Goal: Transaction & Acquisition: Download file/media

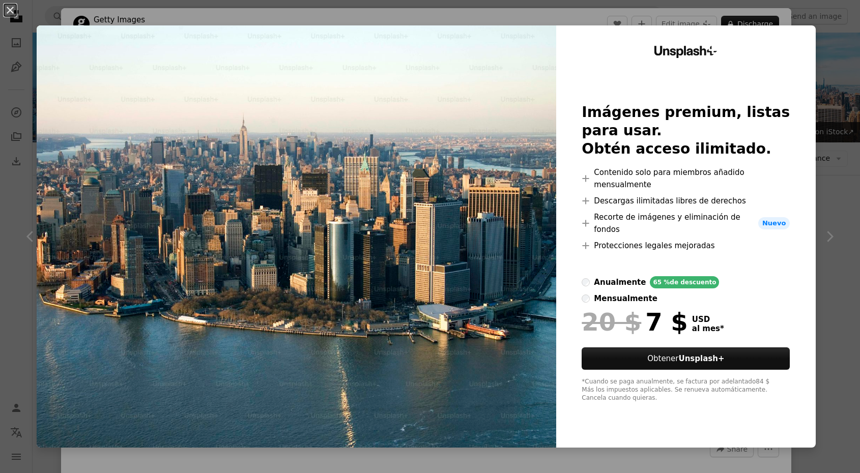
scroll to position [4121, 0]
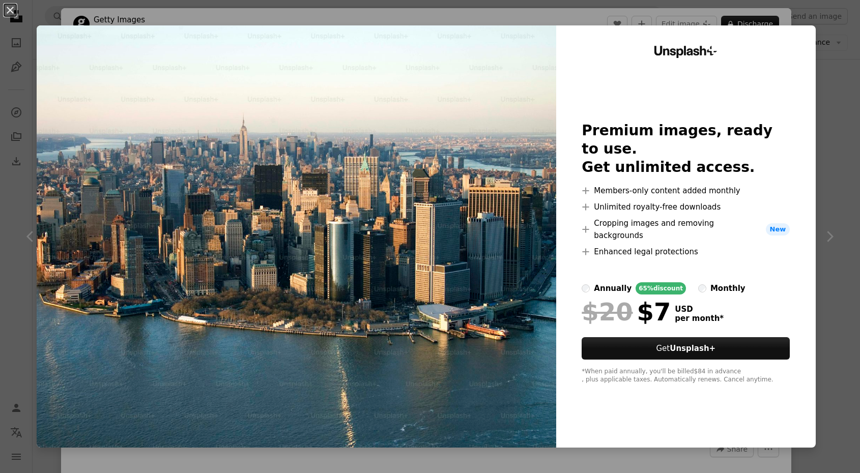
click at [831, 109] on div "An X shape Unsplash+ Premium images, ready to use. Get unlimited access. A plus…" at bounding box center [430, 236] width 860 height 473
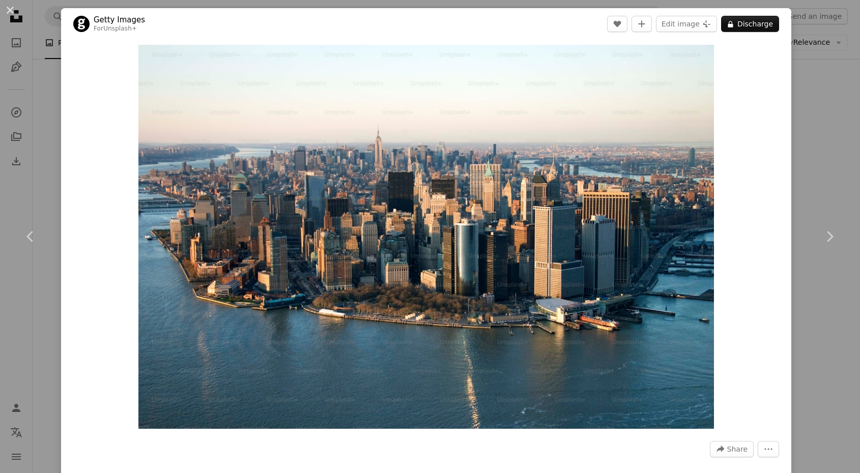
click at [827, 108] on div "An X shape Chevron left Chevron right Getty Images For Unsplash+ A heart A plus…" at bounding box center [430, 236] width 860 height 473
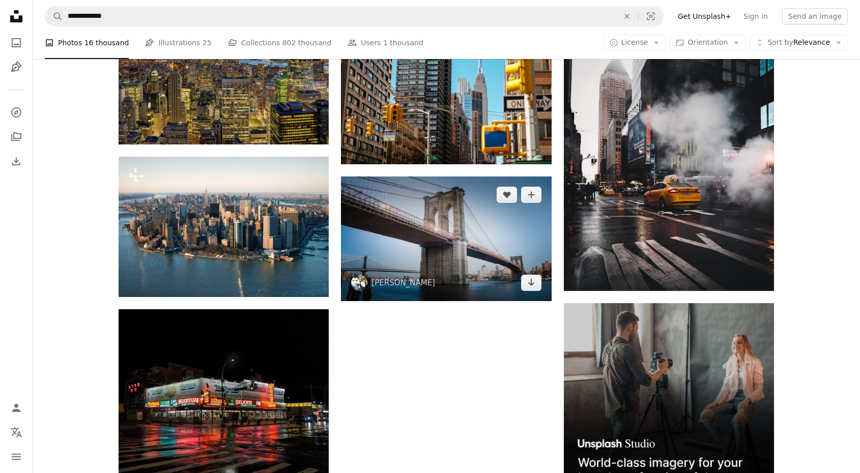
click at [466, 224] on img at bounding box center [446, 239] width 210 height 125
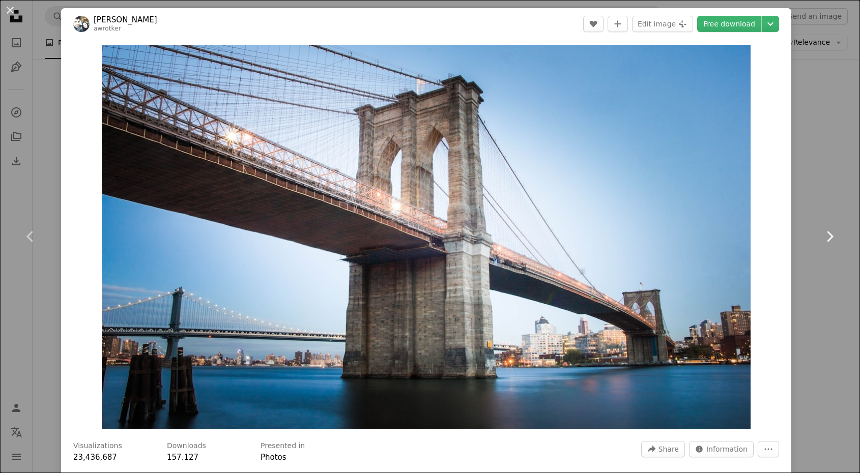
click at [824, 189] on link "Chevron right" at bounding box center [829, 237] width 61 height 98
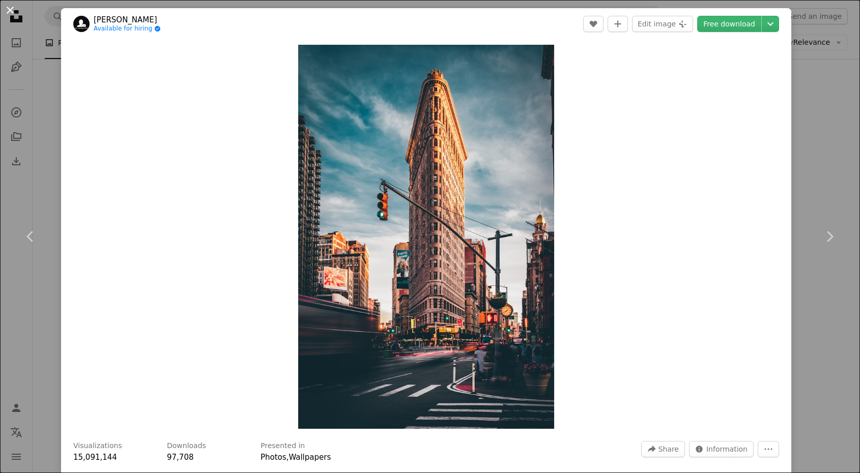
click at [9, 14] on button "An X shape" at bounding box center [10, 10] width 12 height 12
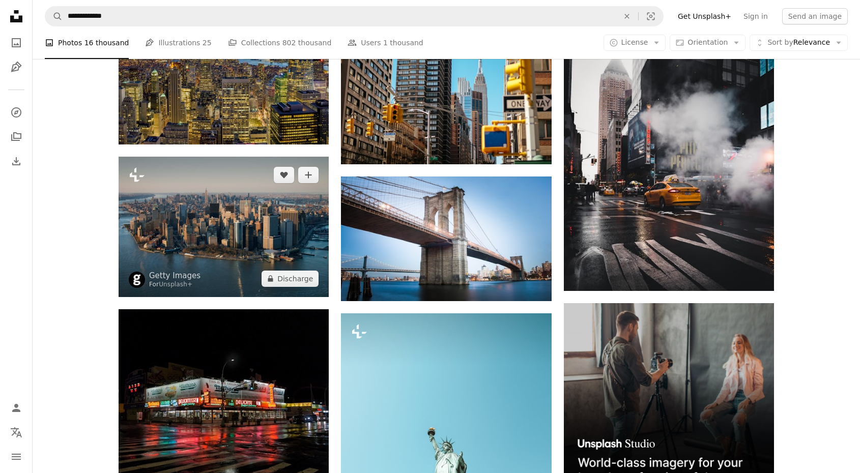
click at [193, 205] on img at bounding box center [224, 227] width 210 height 140
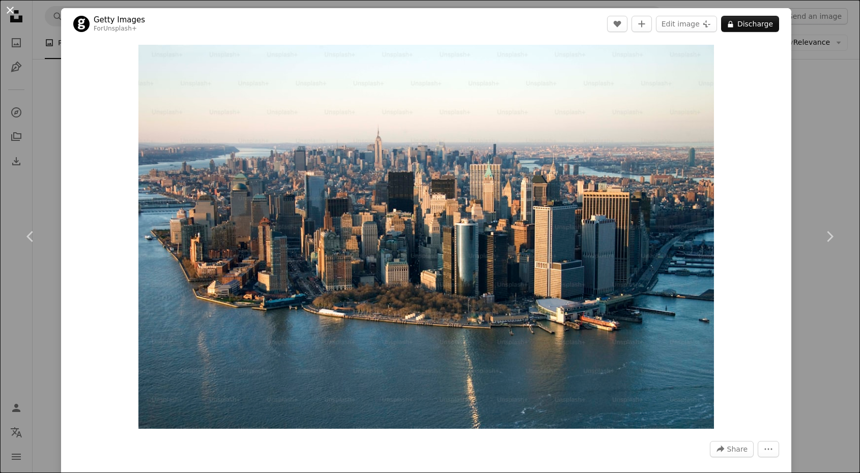
click at [10, 12] on button "An X shape" at bounding box center [10, 10] width 12 height 12
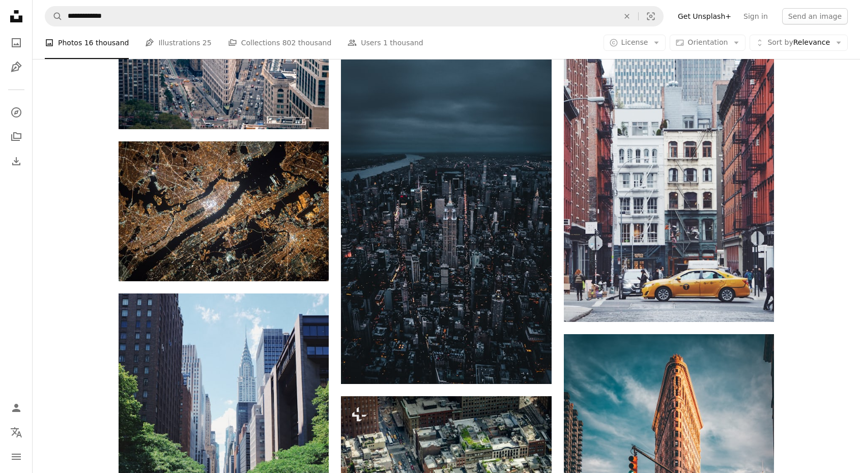
scroll to position [4663, 0]
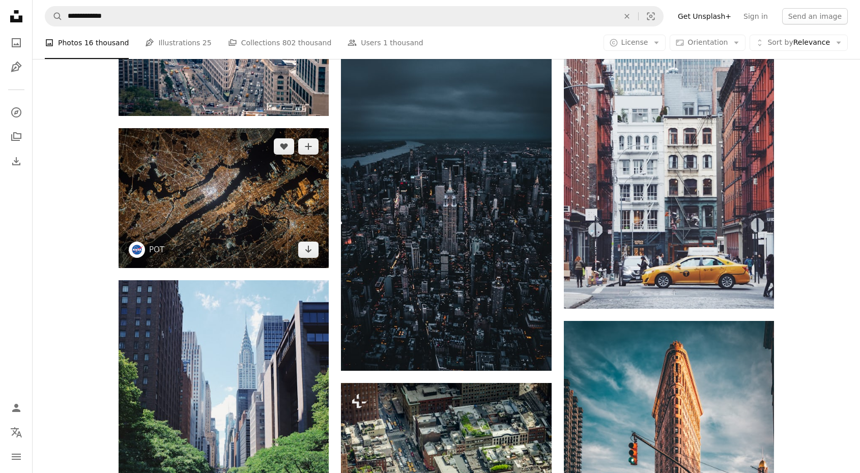
click at [231, 181] on img at bounding box center [224, 198] width 210 height 140
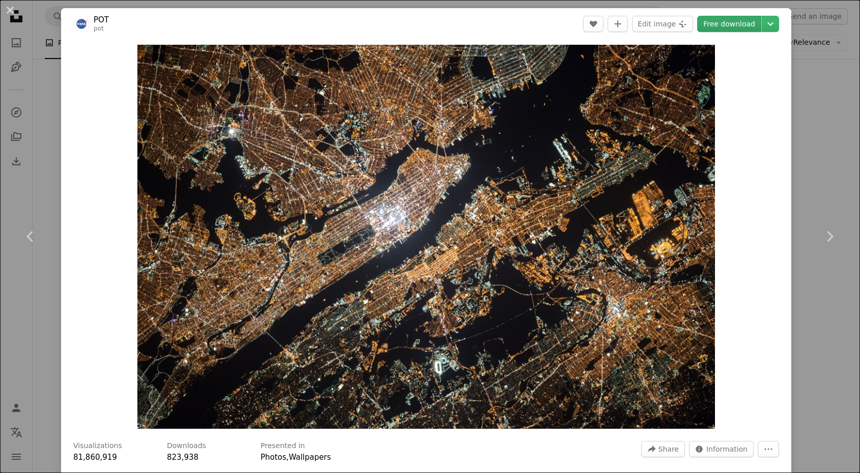
click at [743, 21] on font "Free download" at bounding box center [729, 24] width 52 height 8
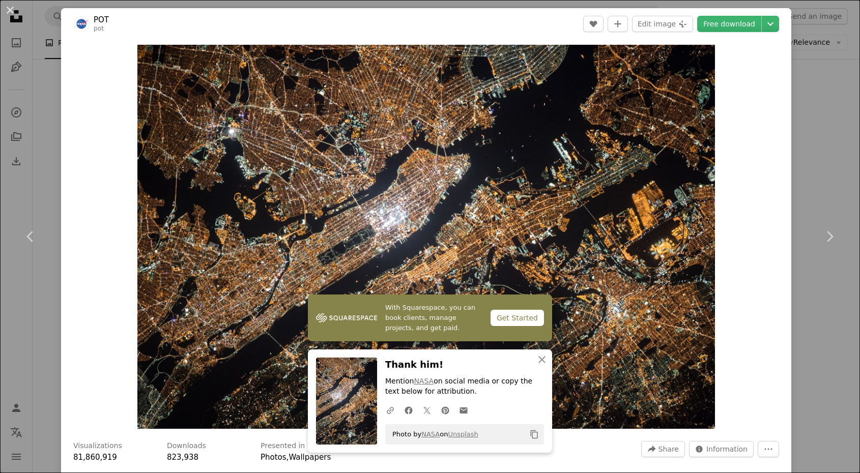
click at [777, 88] on div "Zoom in" at bounding box center [426, 237] width 730 height 394
click at [779, 25] on icon "Chevron down" at bounding box center [770, 24] width 16 height 12
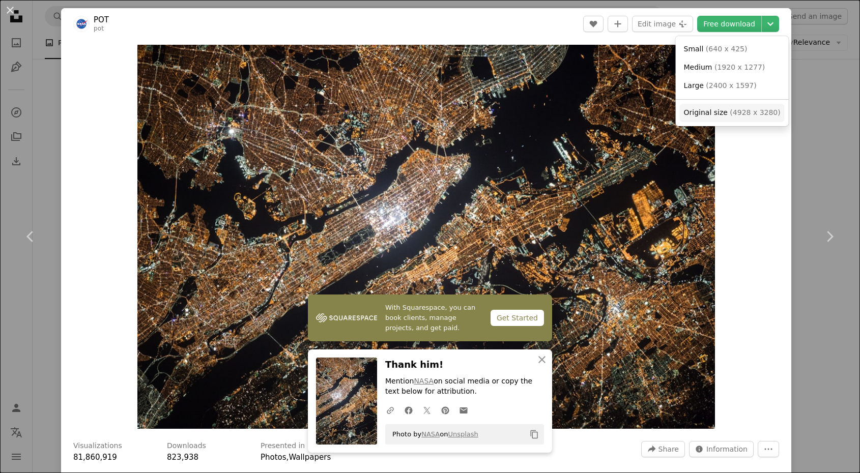
click at [751, 109] on font "4928 x 3280" at bounding box center [755, 112] width 45 height 8
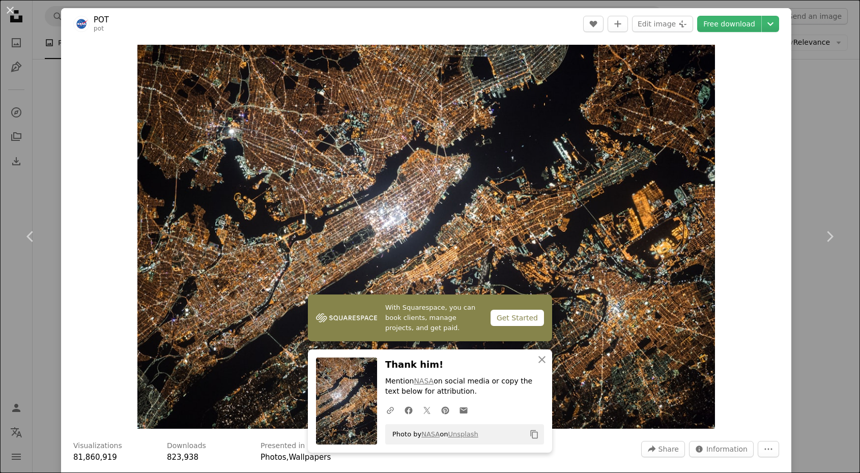
click at [846, 88] on div "An X shape Chevron left Chevron right With Squarespace, you can book clients, m…" at bounding box center [430, 236] width 860 height 473
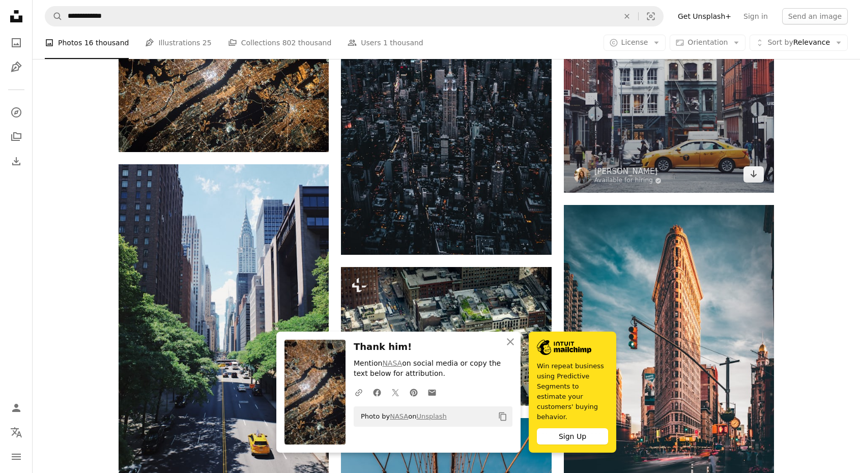
scroll to position [4778, 0]
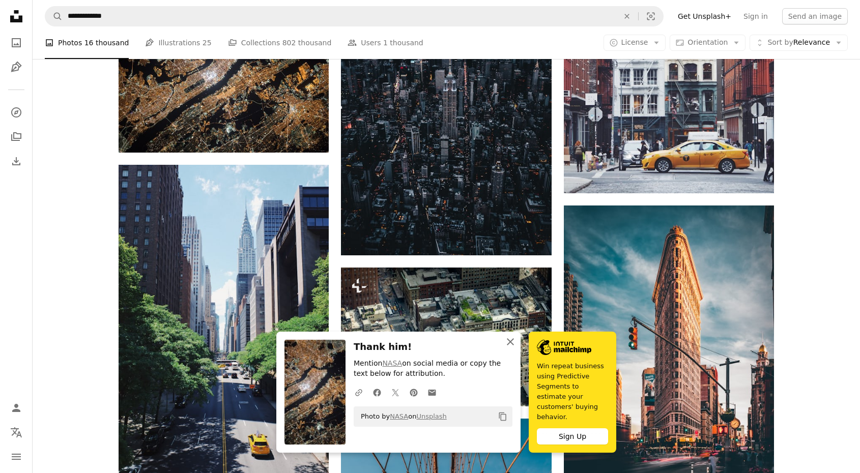
click at [513, 348] on icon "An X shape" at bounding box center [510, 342] width 12 height 12
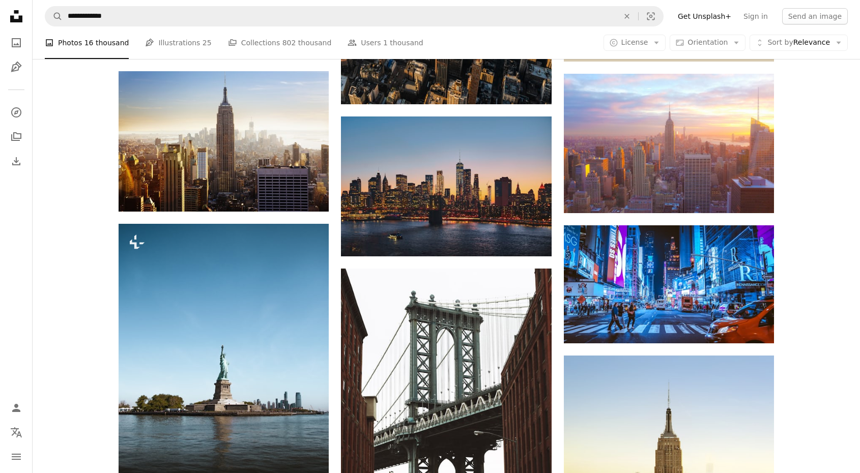
scroll to position [466, 0]
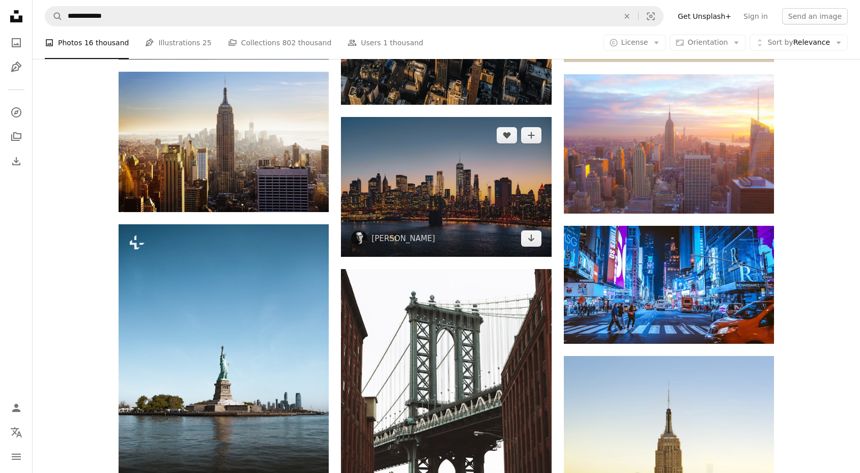
click at [438, 166] on img at bounding box center [446, 187] width 210 height 140
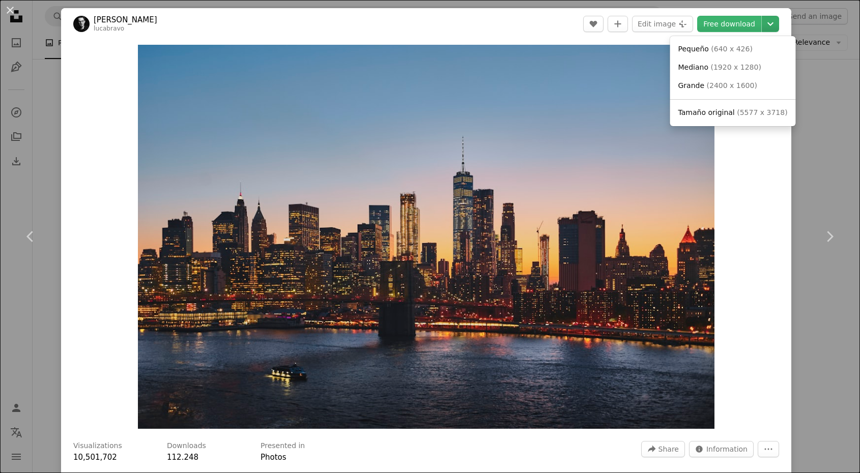
click at [779, 31] on button "Chevron down" at bounding box center [770, 24] width 17 height 16
click at [737, 108] on span "Original size ( 5577 x 3718 )" at bounding box center [734, 113] width 97 height 10
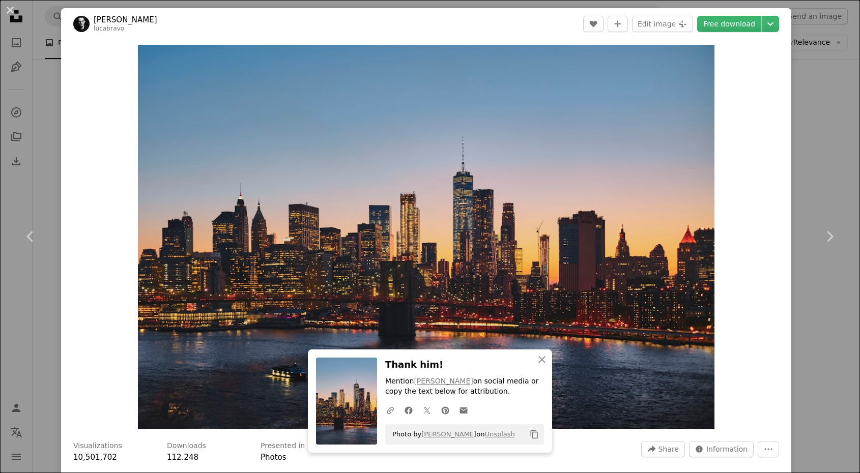
click at [824, 114] on div "An X shape Chevron left Chevron right An X shape Close Thank him! Mention [PERS…" at bounding box center [430, 236] width 860 height 473
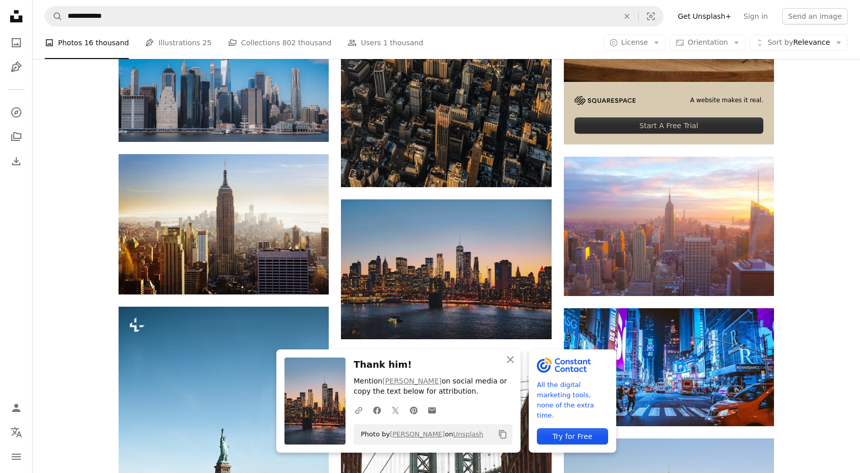
scroll to position [369, 0]
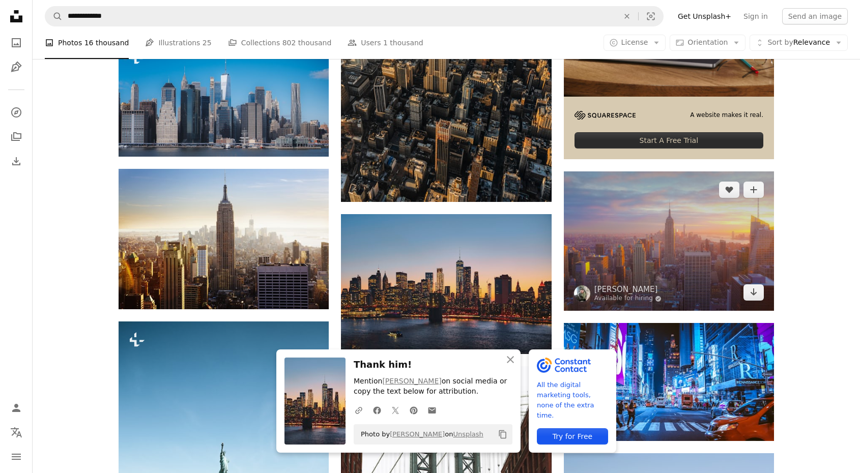
click at [682, 233] on img at bounding box center [669, 241] width 210 height 139
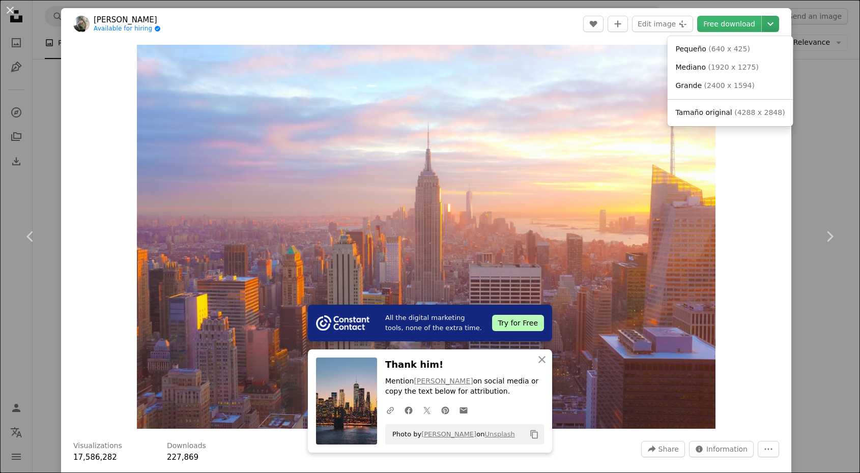
click at [773, 23] on icon "Chevron down" at bounding box center [770, 24] width 16 height 12
click at [723, 110] on font "Original size" at bounding box center [706, 112] width 44 height 8
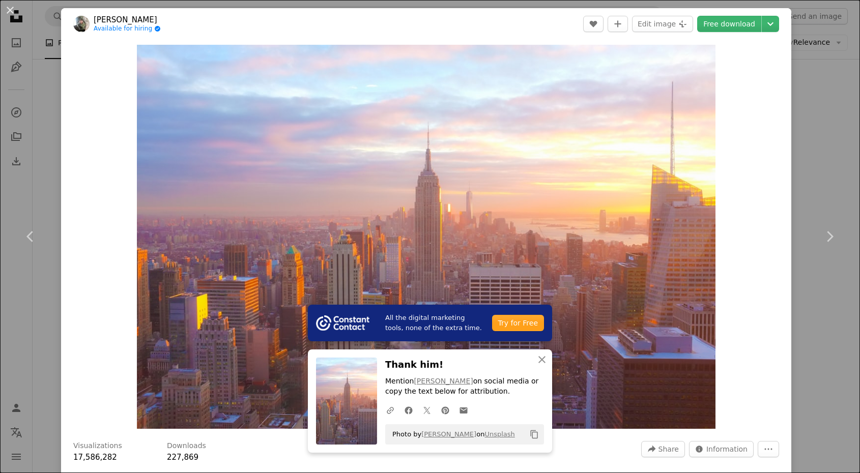
click at [830, 123] on div "An X shape Chevron left Chevron right All the digital marketing tools, none of …" at bounding box center [430, 236] width 860 height 473
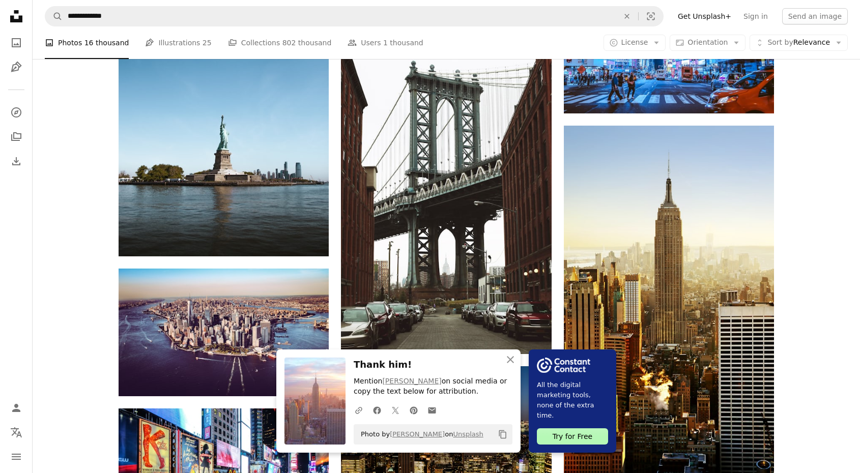
scroll to position [697, 0]
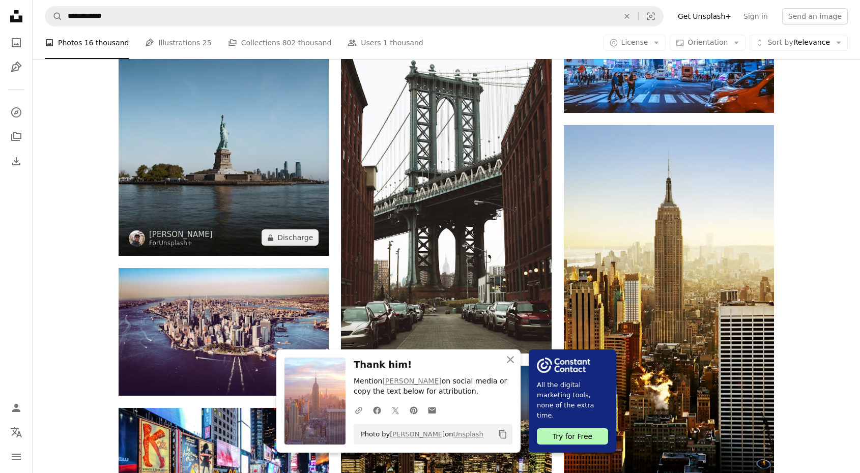
click at [224, 165] on img at bounding box center [224, 124] width 210 height 263
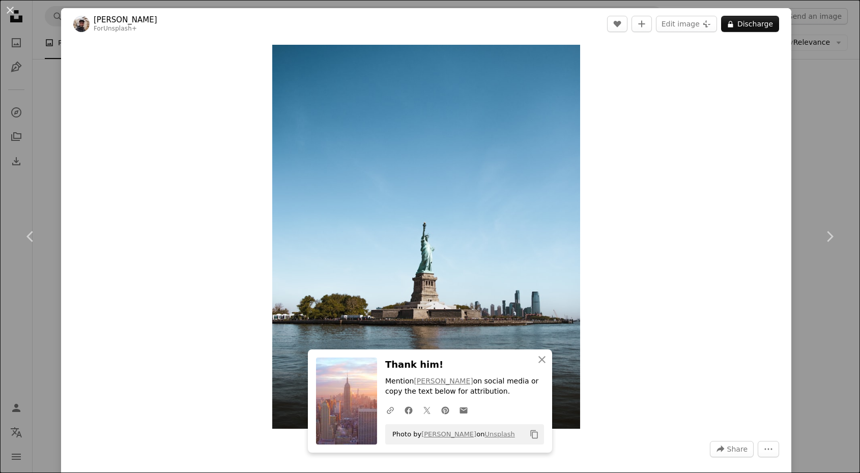
click at [41, 177] on div "An X shape Chevron left Chevron right An X shape Close Thank him! Mention [PERS…" at bounding box center [430, 236] width 860 height 473
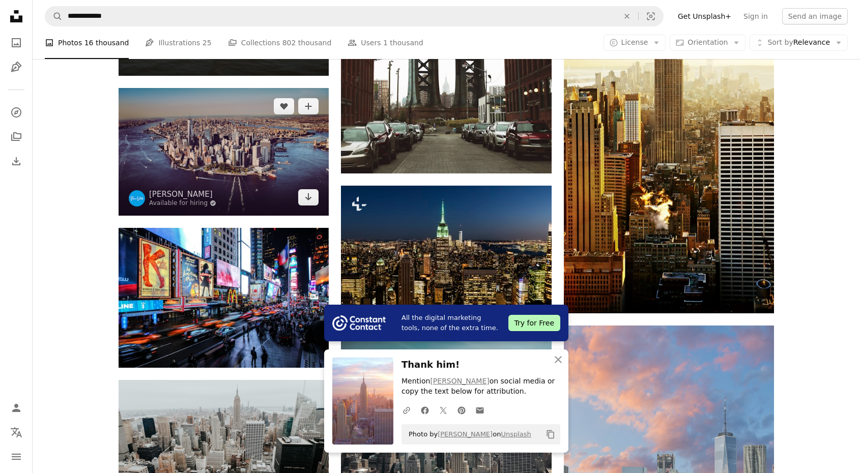
scroll to position [876, 0]
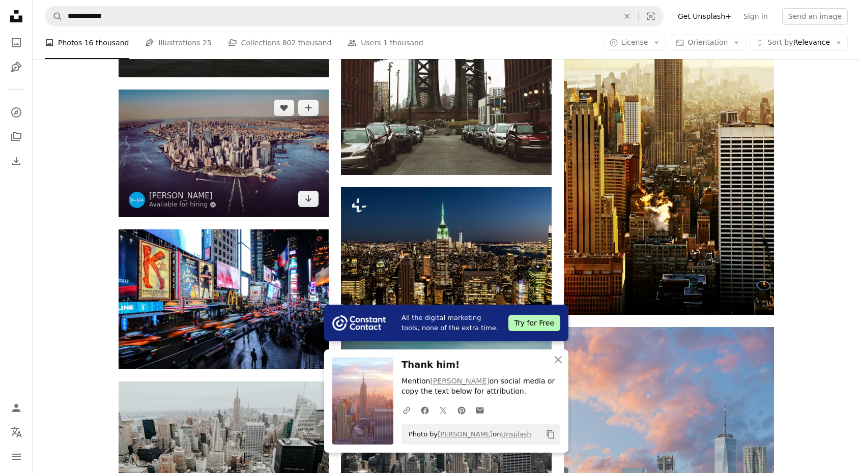
click at [219, 147] on img at bounding box center [224, 153] width 210 height 127
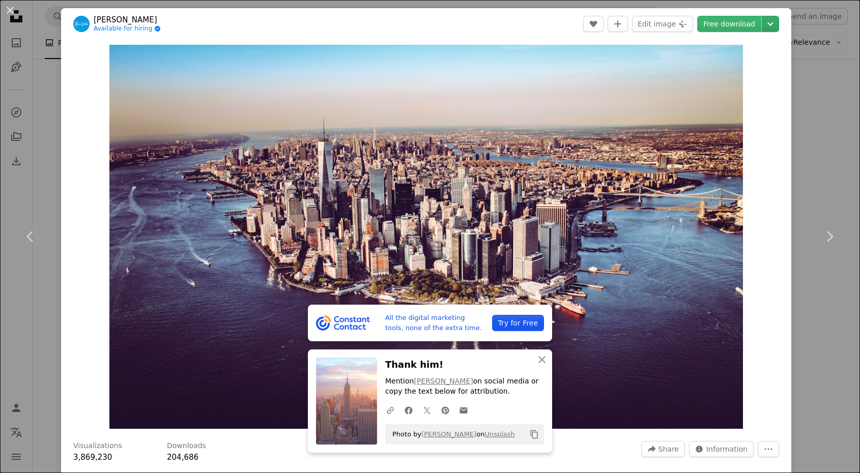
click at [779, 26] on icon "Chevron down" at bounding box center [770, 24] width 16 height 12
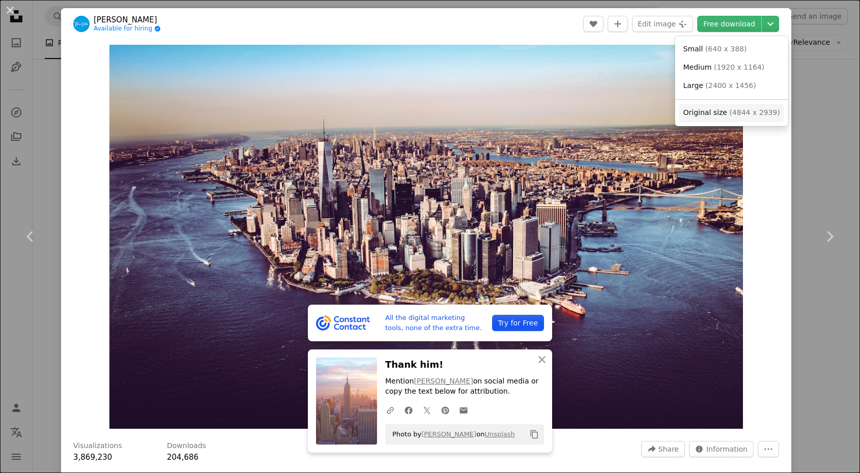
click at [748, 108] on span "Original size ( 4844 x 2939 )" at bounding box center [732, 113] width 97 height 10
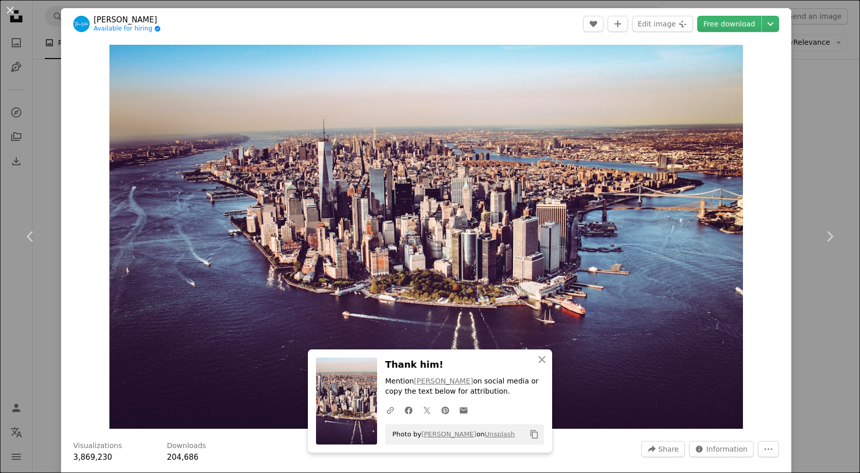
click at [814, 98] on div "An X shape Chevron left Chevron right An X shape Close Thank him! Mention [PERS…" at bounding box center [430, 236] width 860 height 473
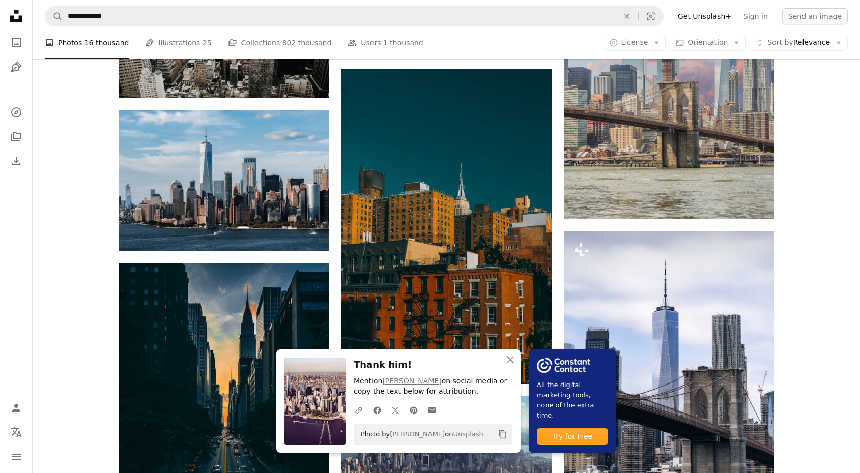
scroll to position [1298, 0]
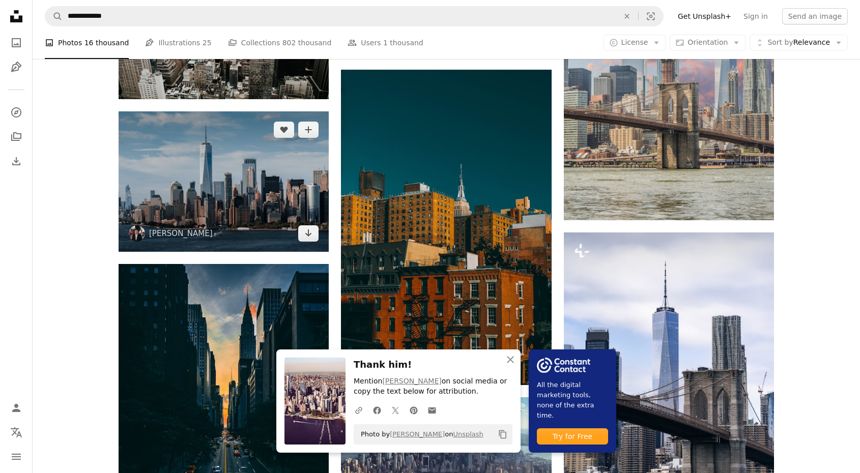
click at [267, 161] on img at bounding box center [224, 181] width 210 height 140
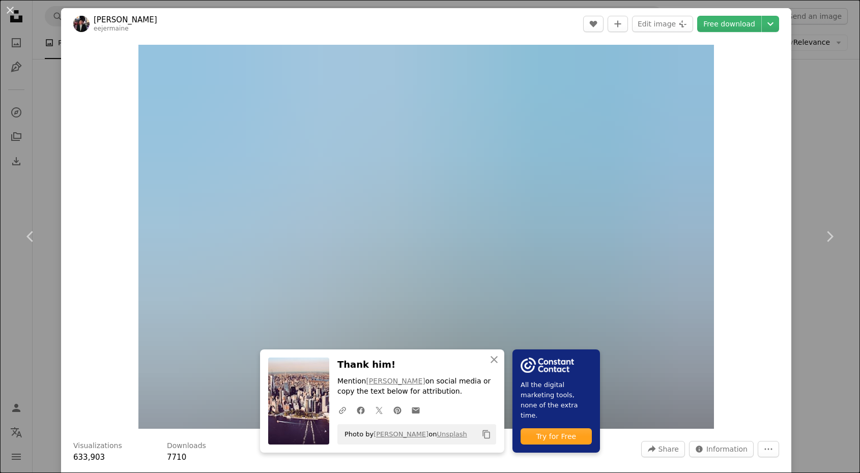
click at [827, 175] on div "An X shape Chevron left Chevron right An X shape Close Thank him! Mention [PERS…" at bounding box center [430, 236] width 860 height 473
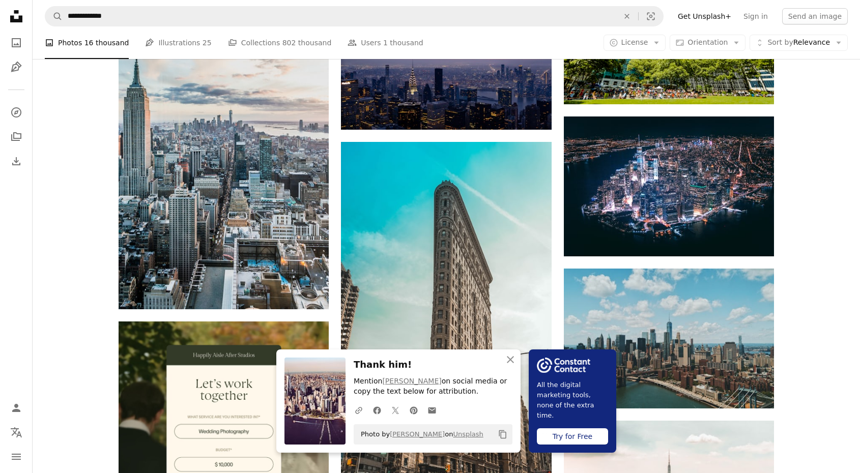
scroll to position [1862, 0]
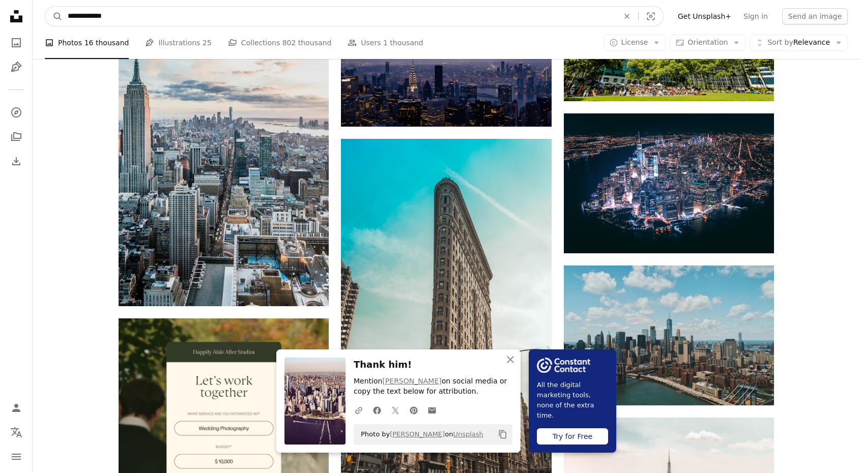
click at [330, 9] on input "**********" at bounding box center [339, 16] width 553 height 19
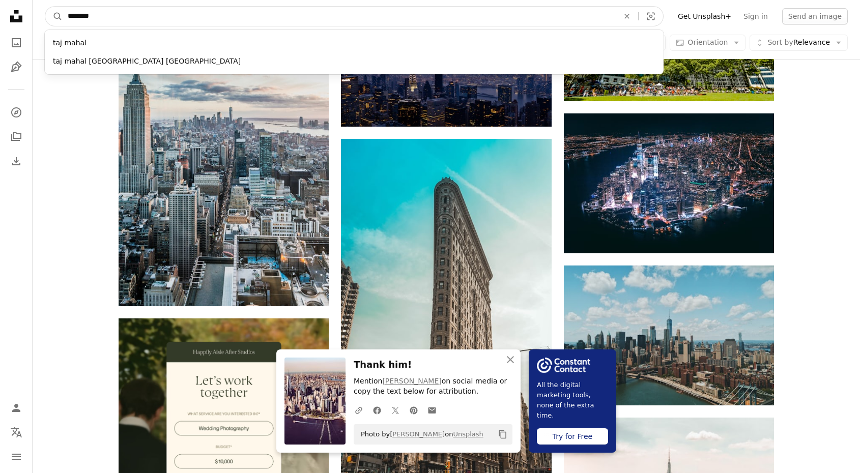
type input "*********"
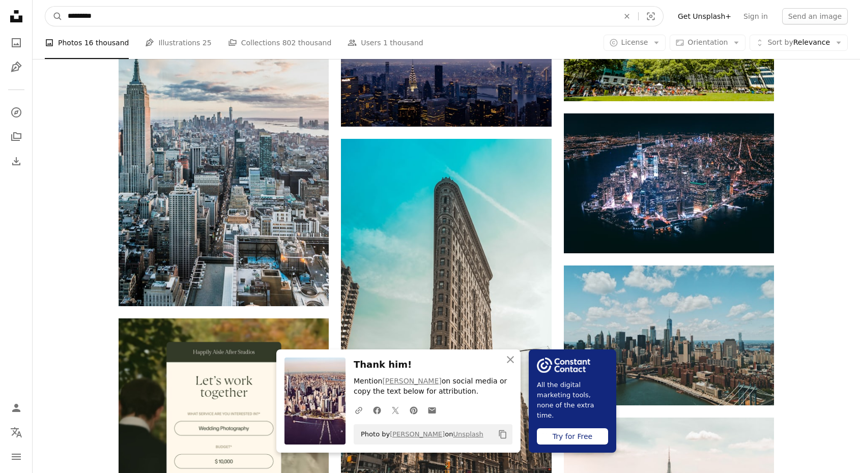
click button "A magnifying glass" at bounding box center [53, 16] width 17 height 19
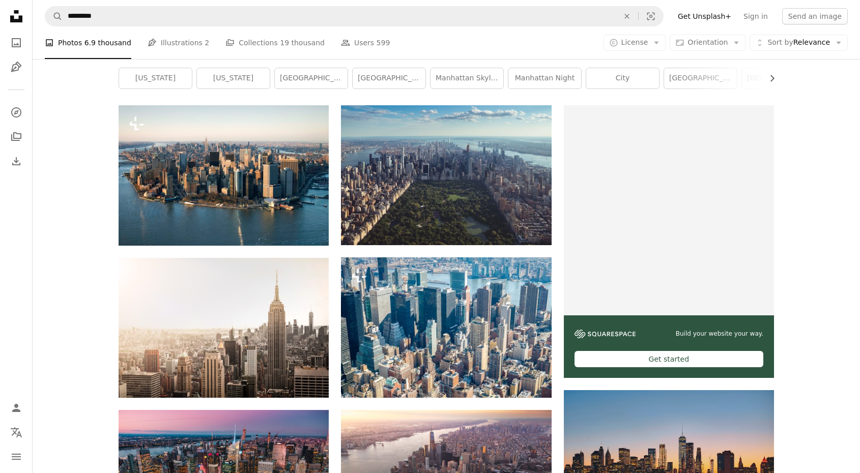
scroll to position [143, 0]
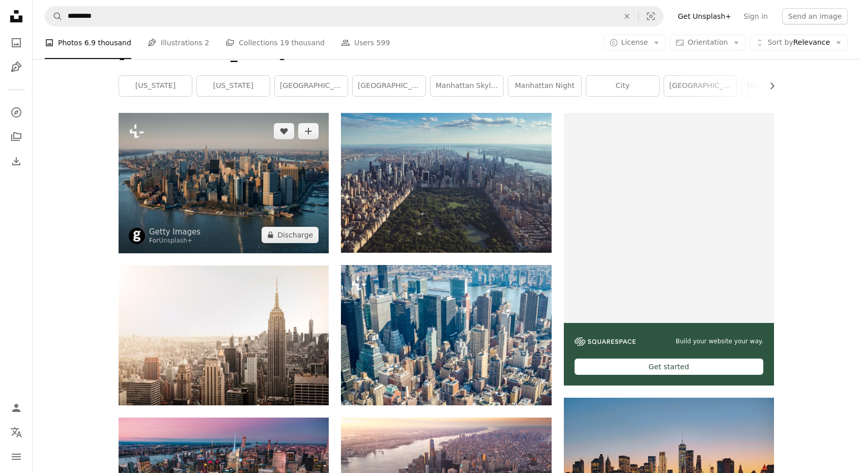
click at [246, 166] on img at bounding box center [224, 183] width 210 height 140
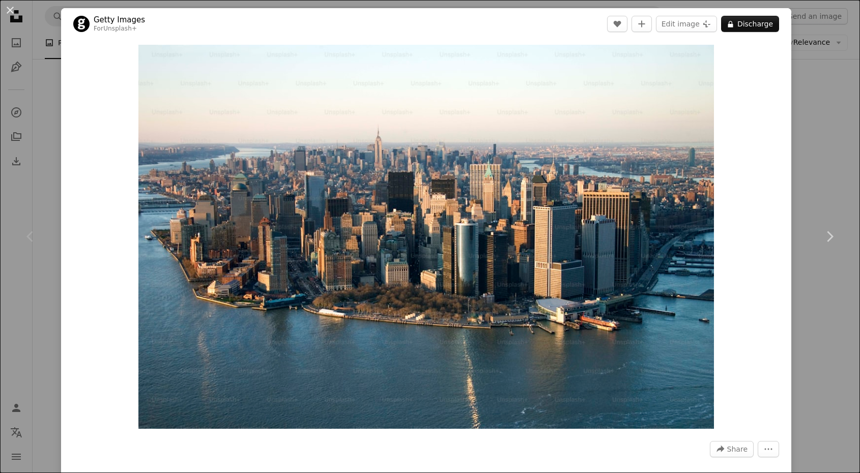
click at [38, 265] on div "Chevron left" at bounding box center [30, 237] width 61 height 98
click at [843, 138] on div "An X shape Chevron left Chevron right Getty Images For Unsplash+ A heart A plus…" at bounding box center [430, 236] width 860 height 473
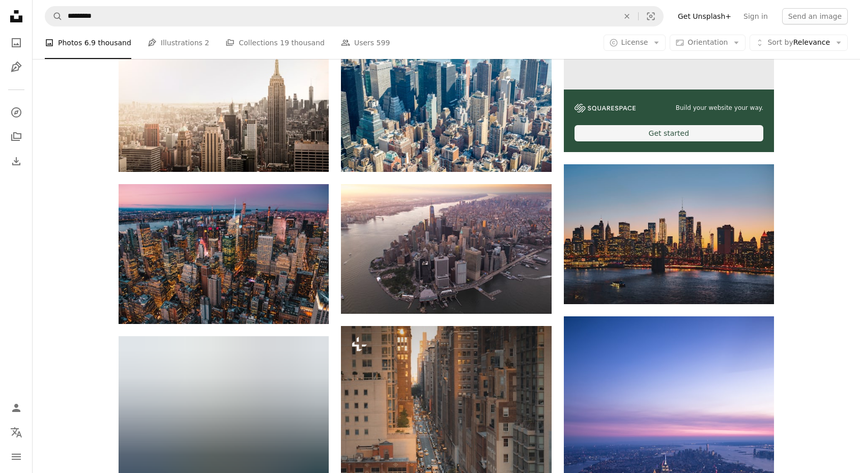
scroll to position [399, 0]
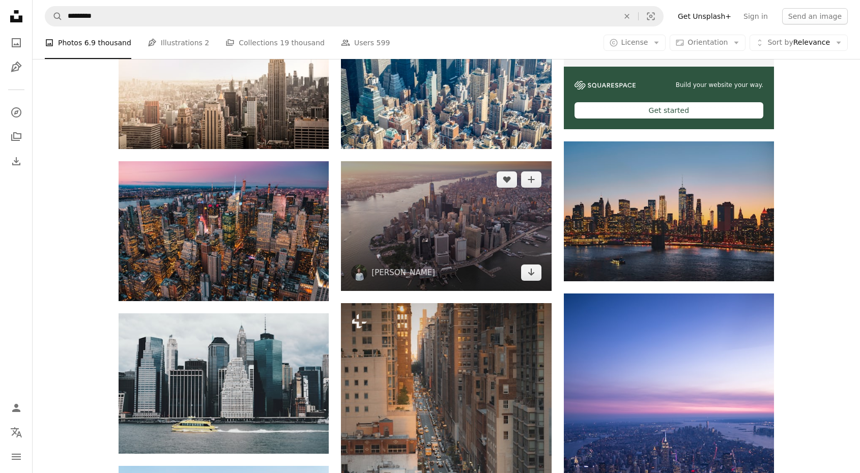
click at [454, 203] on img at bounding box center [446, 226] width 210 height 130
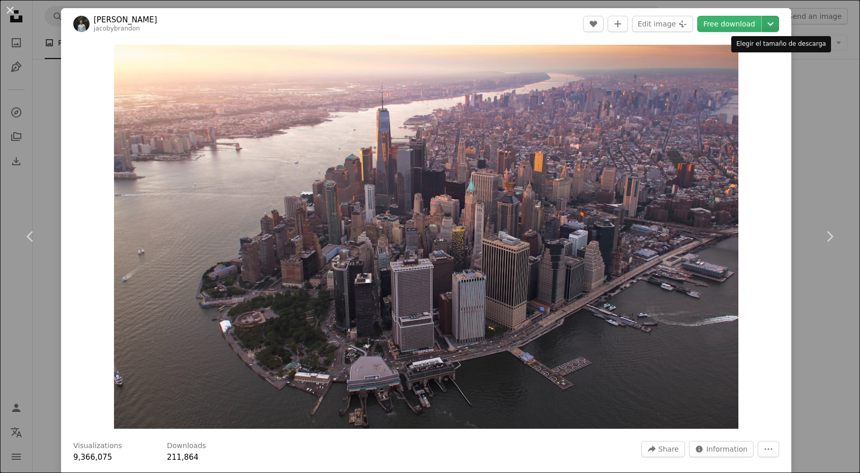
click at [779, 27] on icon "Chevron down" at bounding box center [770, 24] width 16 height 12
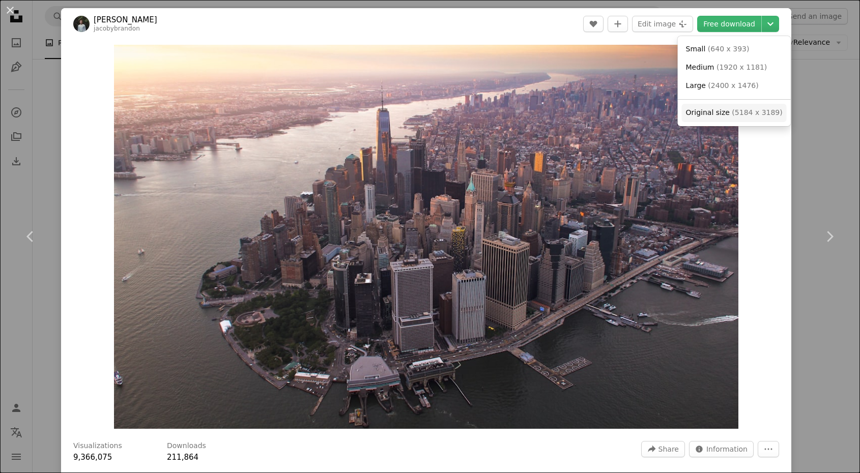
click at [732, 110] on font "(" at bounding box center [733, 112] width 3 height 8
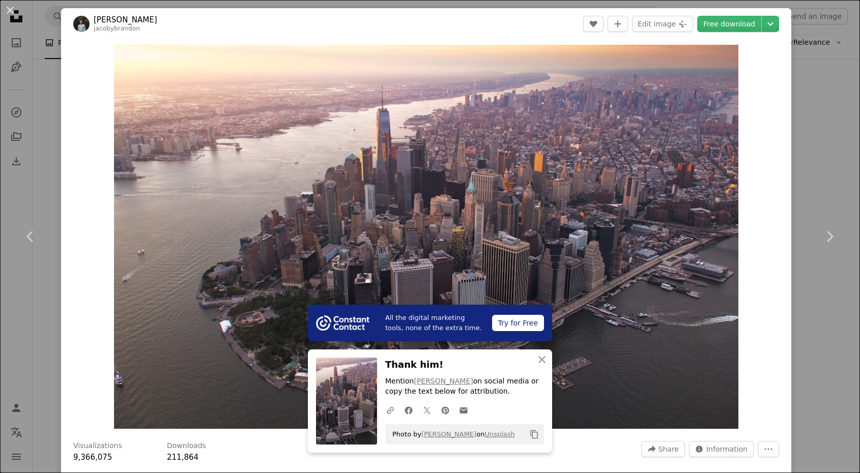
click at [832, 135] on div "An X shape Chevron left Chevron right All the digital marketing tools, none of …" at bounding box center [430, 236] width 860 height 473
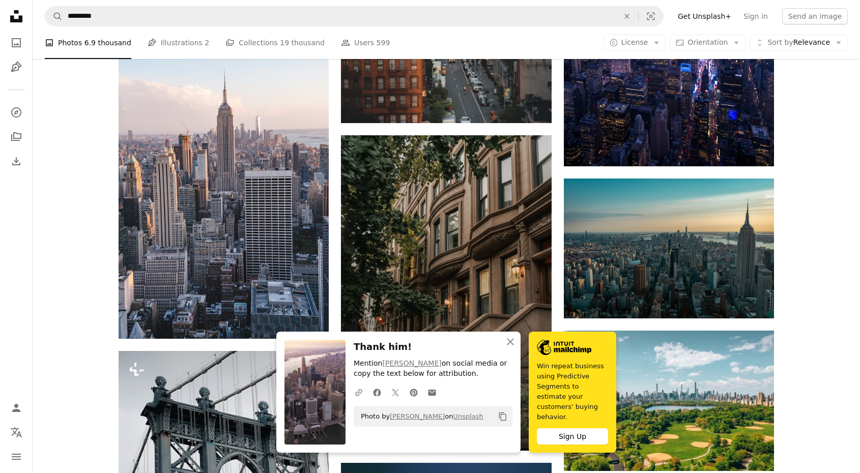
scroll to position [854, 0]
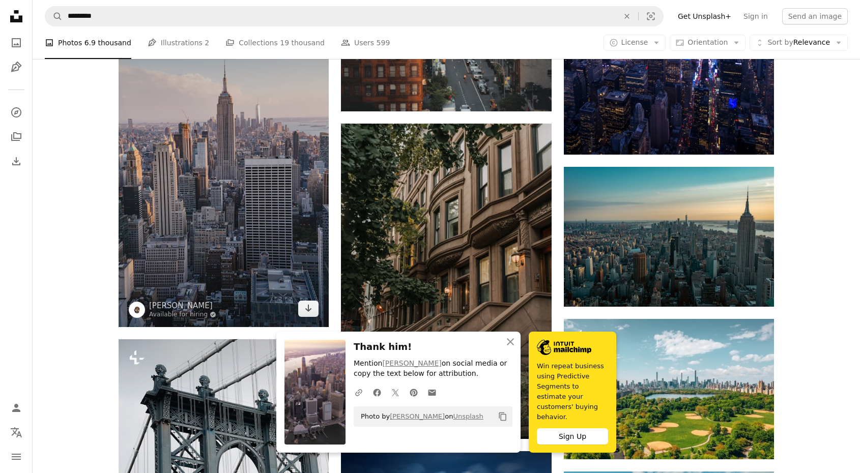
click at [245, 192] on img at bounding box center [224, 170] width 210 height 316
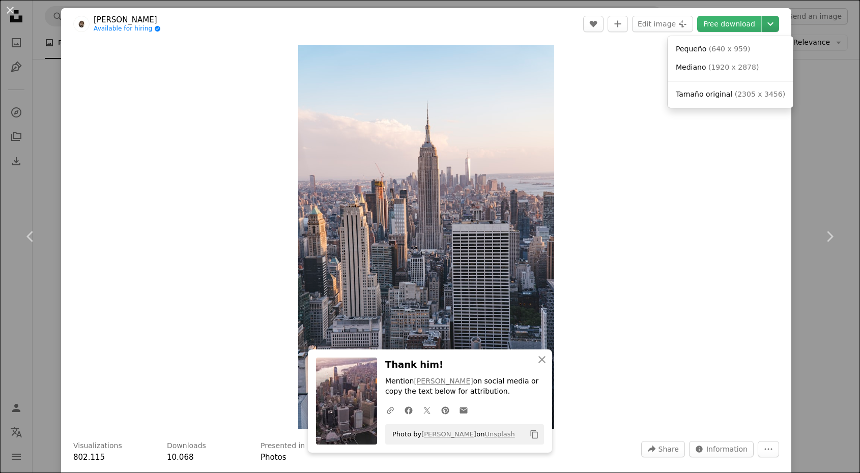
click at [779, 24] on icon "Chevron down" at bounding box center [770, 24] width 16 height 12
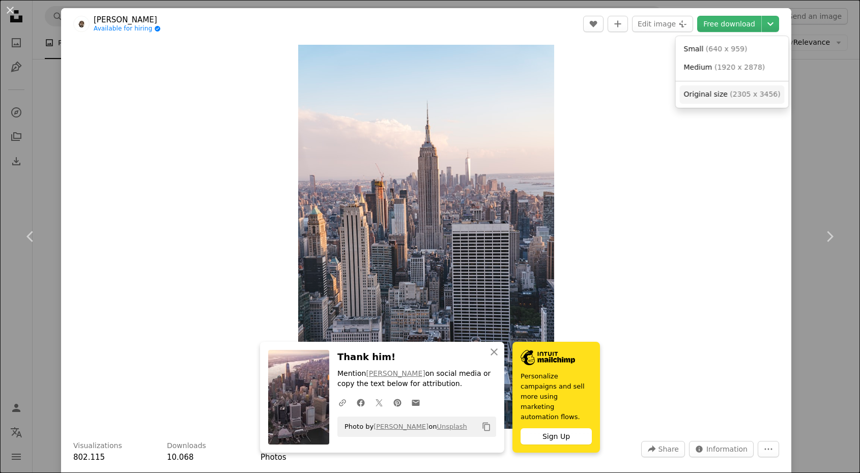
click at [720, 91] on font "Original size" at bounding box center [706, 94] width 44 height 8
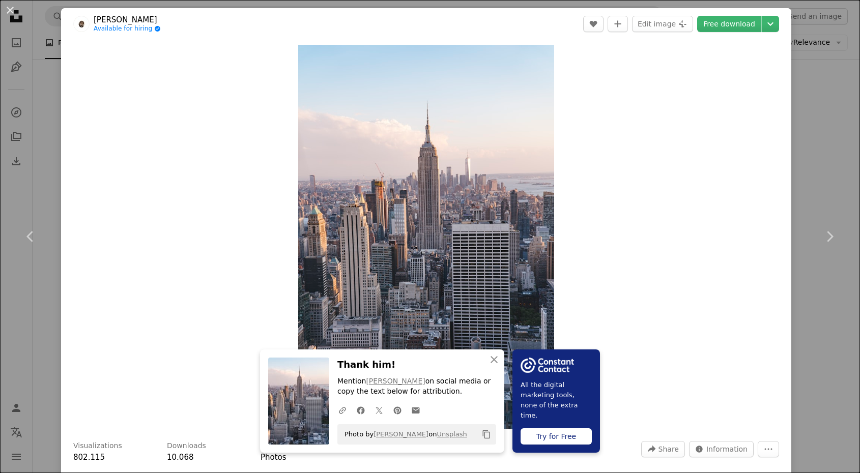
click at [831, 108] on div "An X shape Chevron left Chevron right An X shape Close Thank him! Mention [PERS…" at bounding box center [430, 236] width 860 height 473
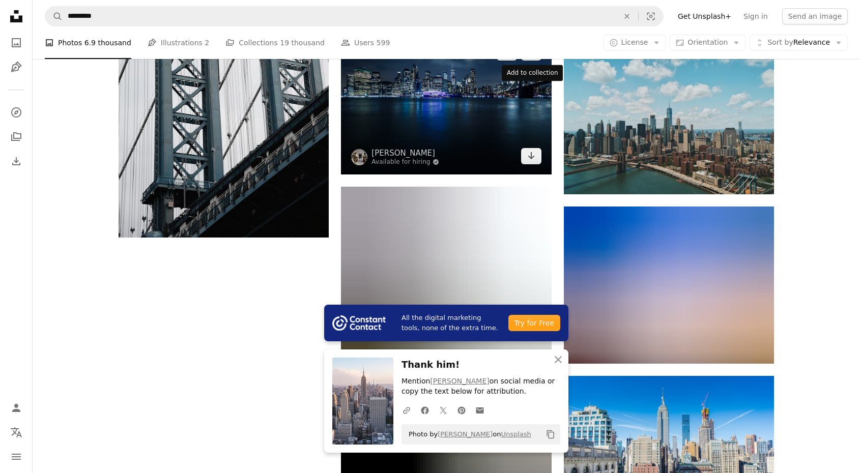
scroll to position [1270, 0]
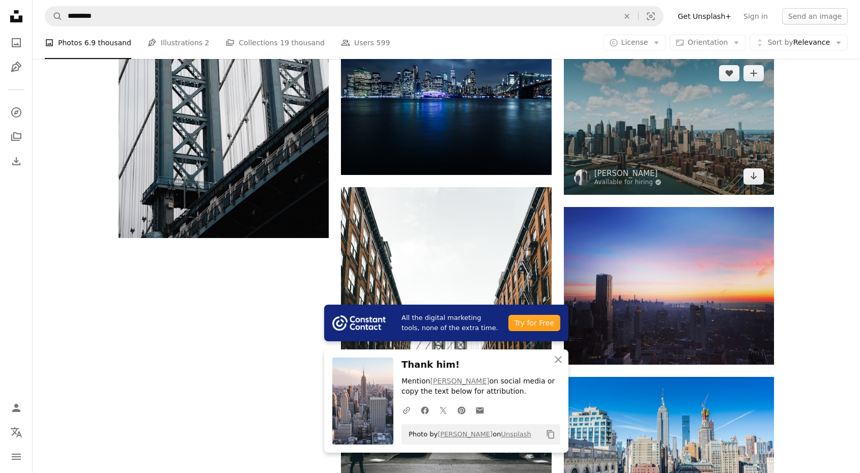
click at [642, 161] on img at bounding box center [669, 125] width 210 height 140
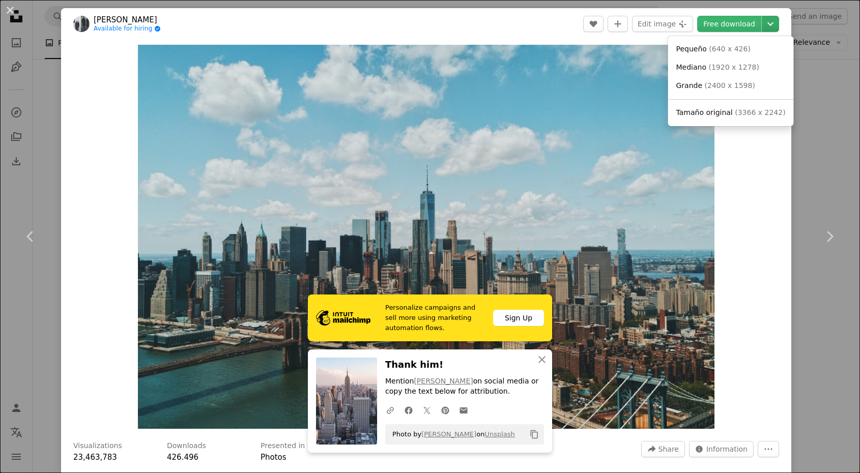
click at [778, 27] on icon "Chevron down" at bounding box center [770, 24] width 16 height 12
click at [721, 116] on font "Original size" at bounding box center [706, 112] width 44 height 8
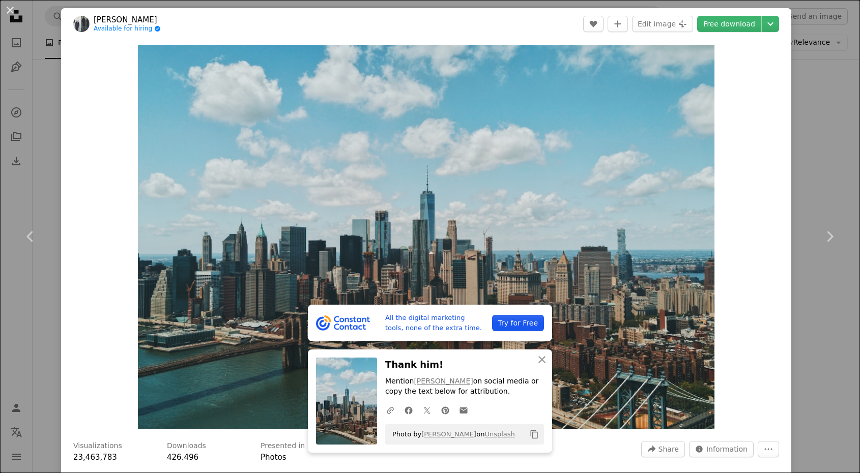
click at [831, 104] on div "An X shape Chevron left Chevron right All the digital marketing tools, none of …" at bounding box center [430, 236] width 860 height 473
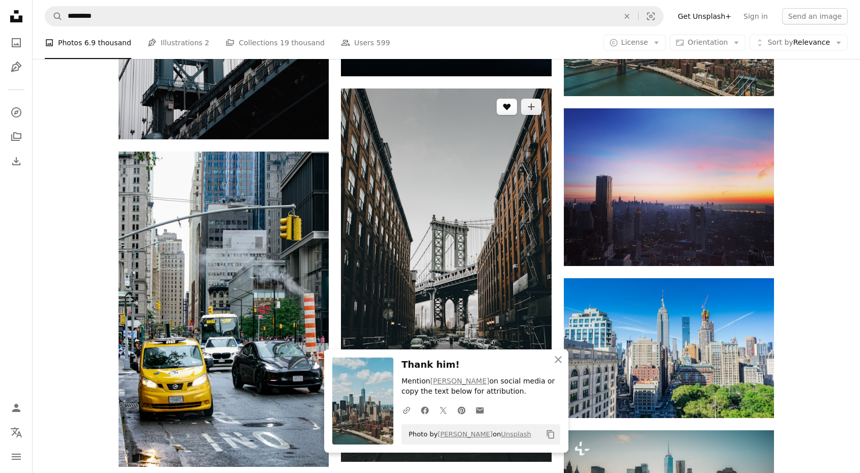
scroll to position [1376, 0]
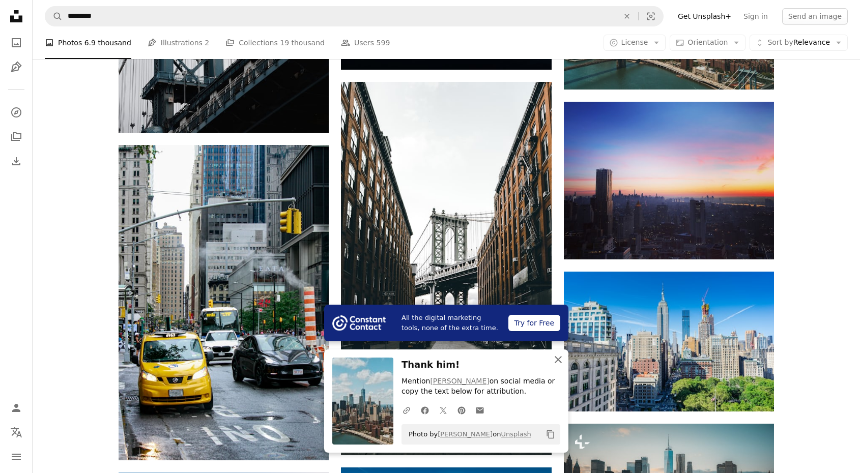
click at [558, 358] on icon "An X shape" at bounding box center [558, 360] width 12 height 12
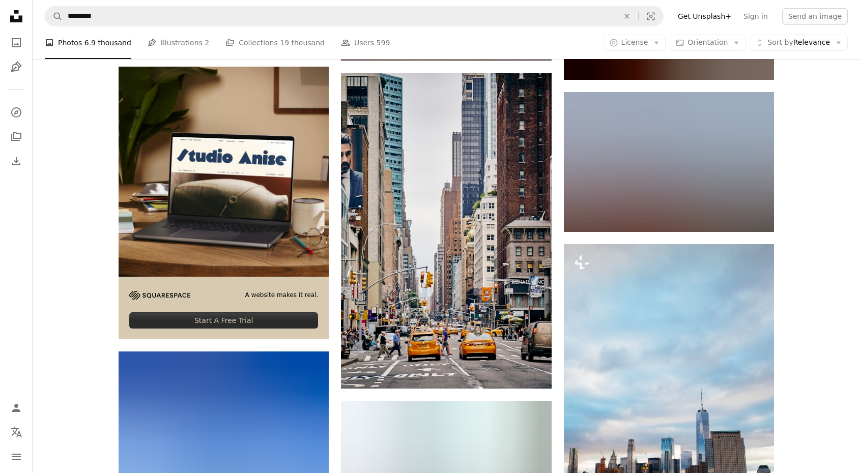
scroll to position [2382, 0]
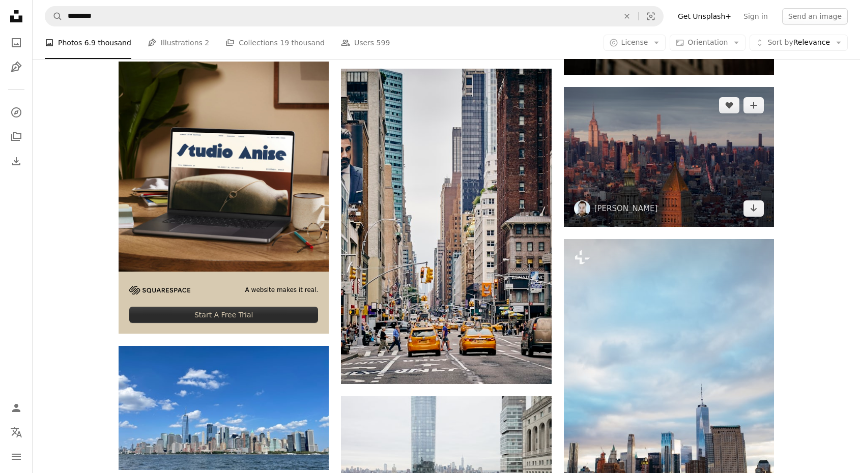
click at [677, 136] on img at bounding box center [669, 157] width 210 height 140
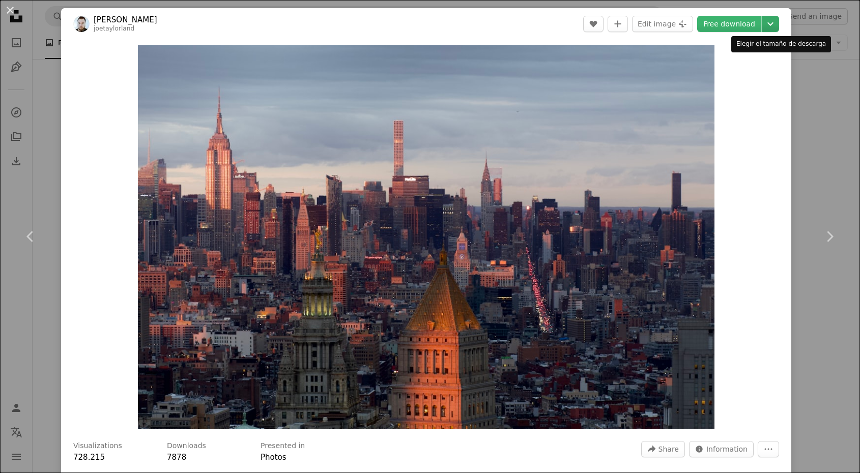
click at [779, 25] on icon "Chevron down" at bounding box center [770, 24] width 16 height 12
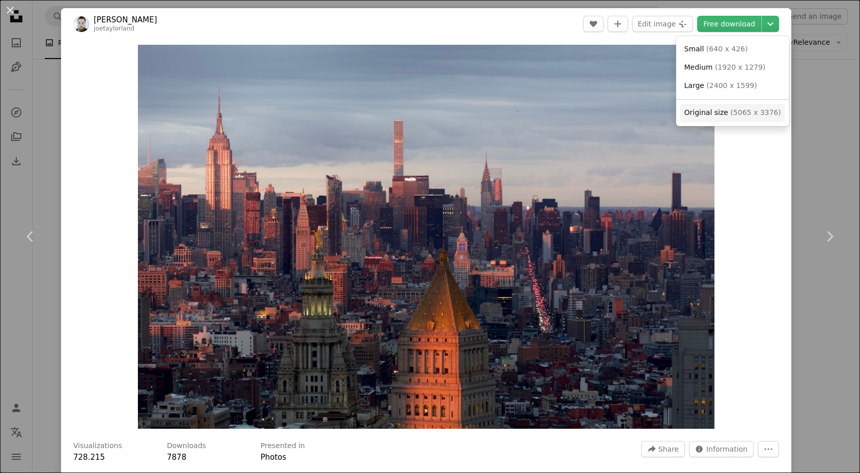
click at [713, 116] on font "Original size" at bounding box center [707, 112] width 44 height 8
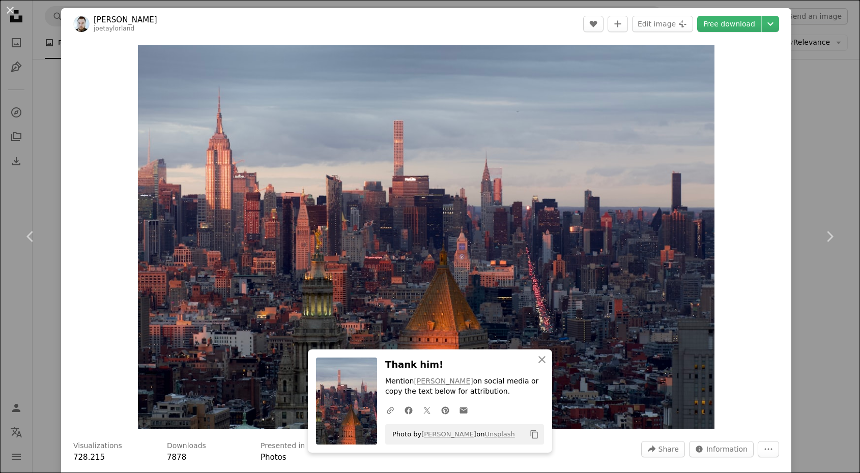
click at [821, 112] on div "An X shape Chevron left Chevron right An X shape Close Thank him! Mention [PERS…" at bounding box center [430, 236] width 860 height 473
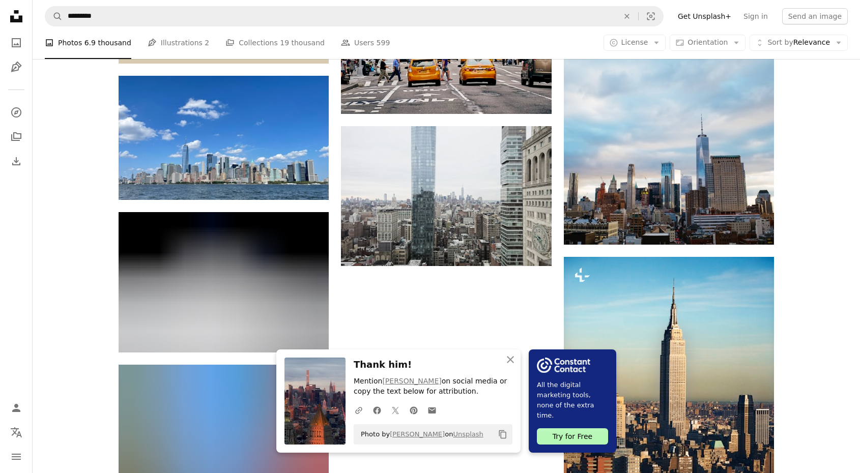
scroll to position [2653, 0]
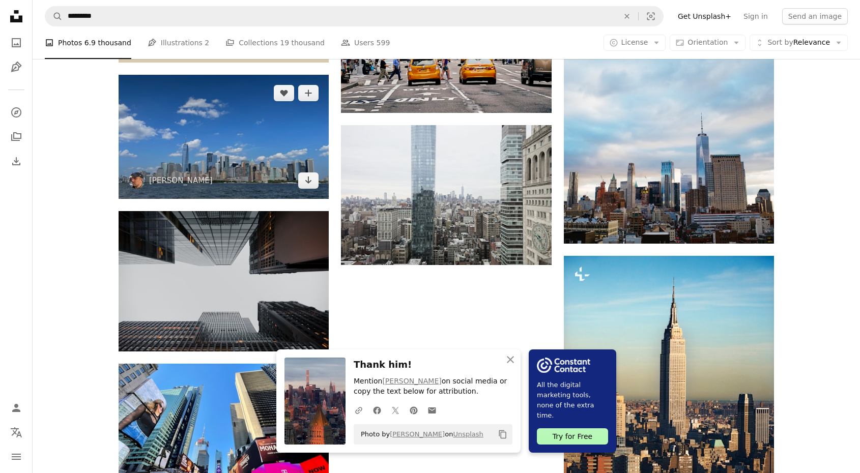
click at [239, 148] on img at bounding box center [224, 137] width 210 height 124
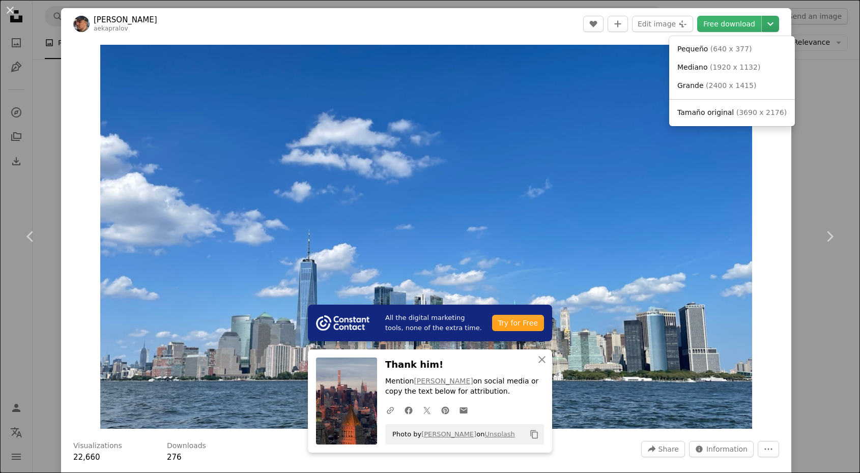
click at [779, 29] on icon "Chevron down" at bounding box center [770, 24] width 16 height 12
click at [734, 115] on font "3690 x 2176" at bounding box center [756, 112] width 45 height 8
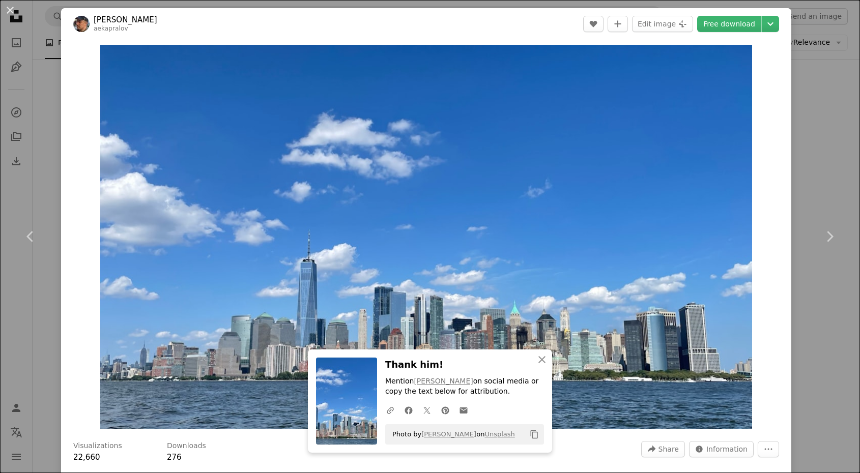
click at [834, 136] on div "An X shape Chevron left Chevron right An X shape Close Thank him! Mention [PERS…" at bounding box center [430, 236] width 860 height 473
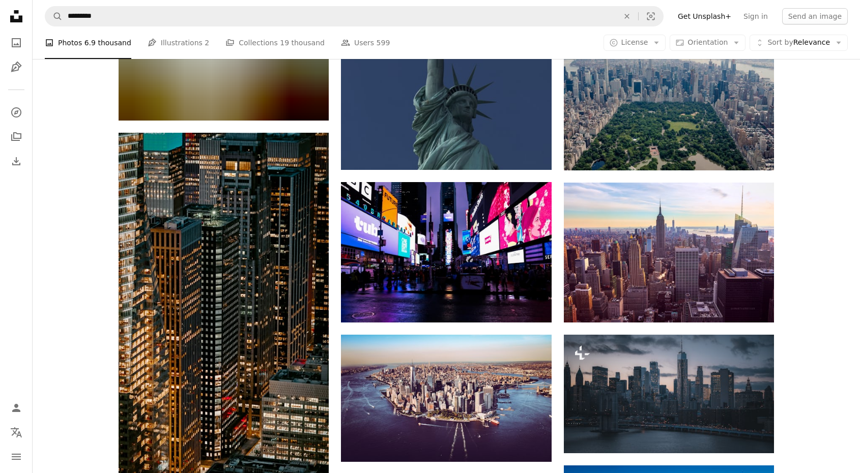
scroll to position [3358, 0]
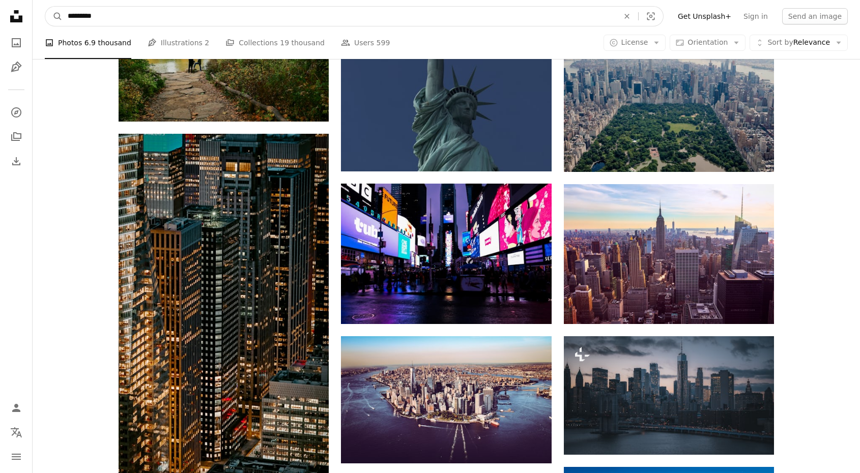
click at [331, 16] on input "*********" at bounding box center [339, 16] width 553 height 19
type input "********"
click button "A magnifying glass" at bounding box center [53, 16] width 17 height 19
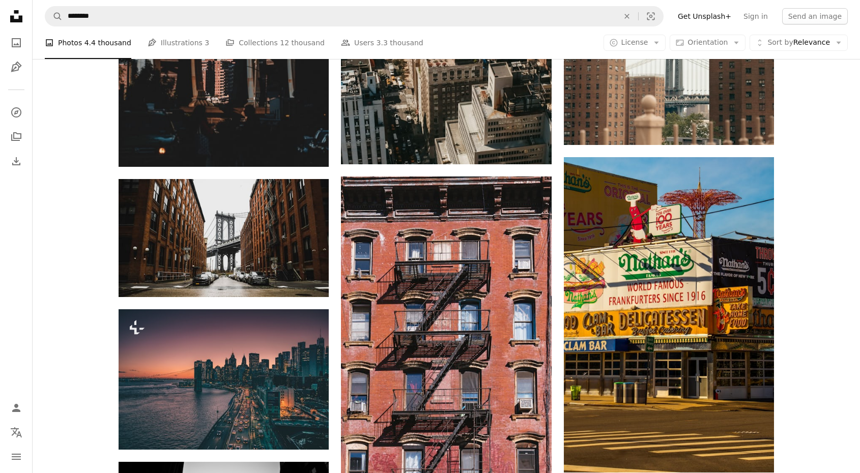
scroll to position [1150, 0]
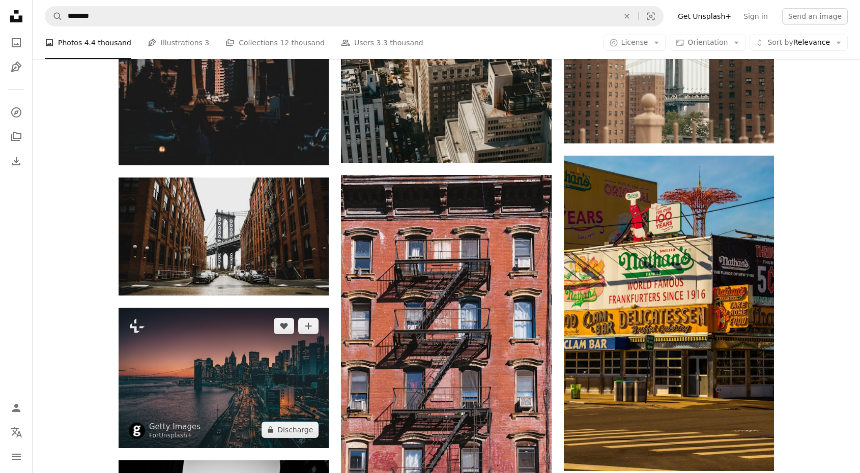
click at [219, 371] on img at bounding box center [224, 378] width 210 height 140
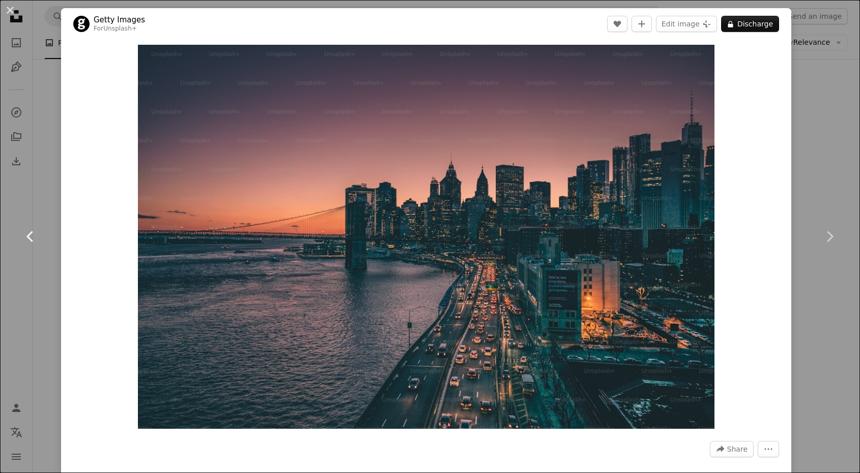
click at [41, 281] on link "Chevron left" at bounding box center [30, 237] width 61 height 98
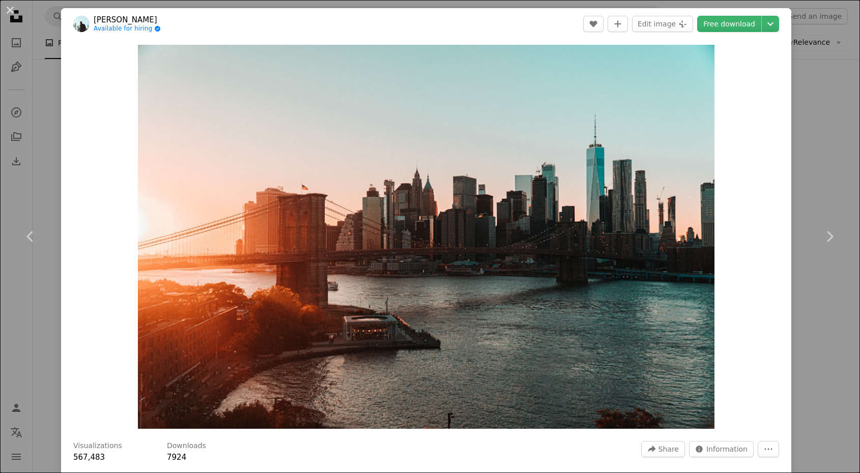
click at [823, 138] on div "An X shape Chevron left Chevron right [PERSON_NAME] Available for hiring A chec…" at bounding box center [430, 236] width 860 height 473
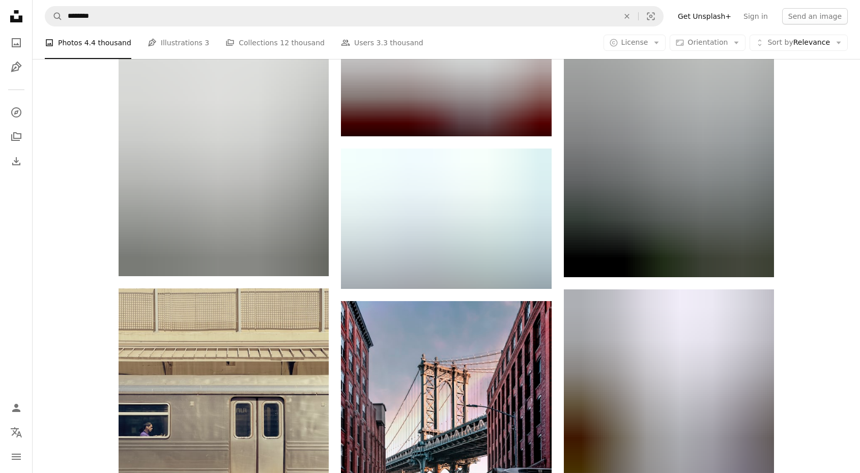
scroll to position [2131, 0]
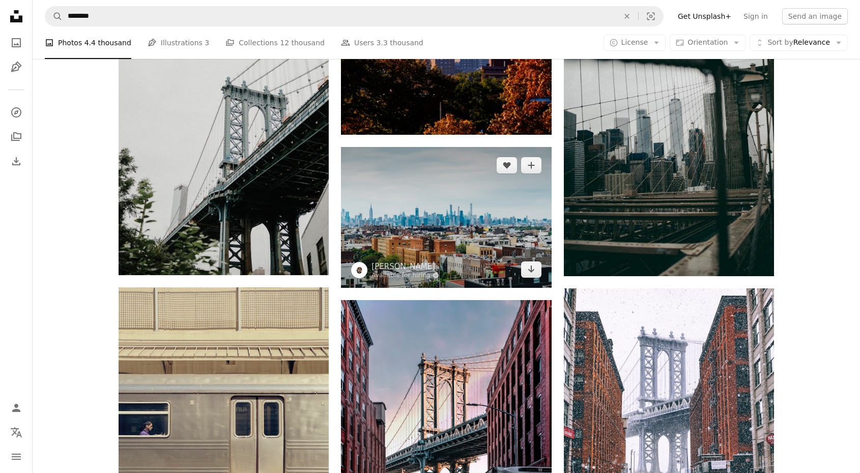
click at [439, 194] on img at bounding box center [446, 217] width 210 height 140
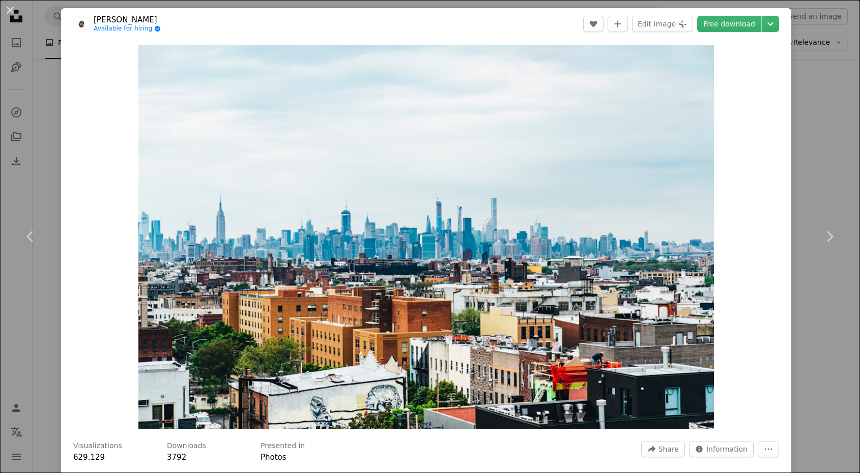
click at [823, 111] on div "An X shape Chevron left Chevron right [PERSON_NAME] Available for hiring A chec…" at bounding box center [430, 236] width 860 height 473
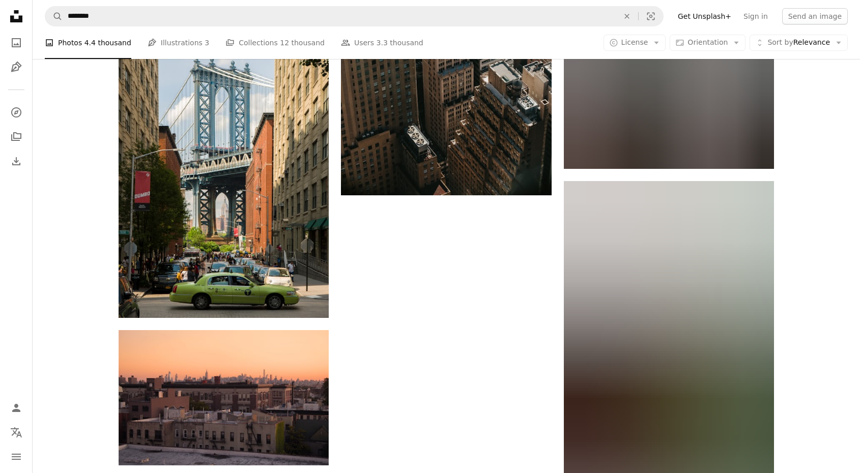
scroll to position [3164, 0]
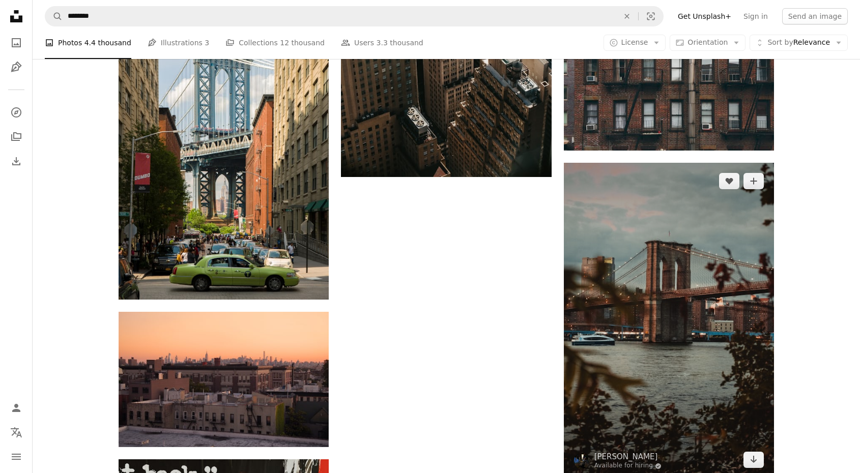
click at [626, 251] on img at bounding box center [669, 321] width 210 height 316
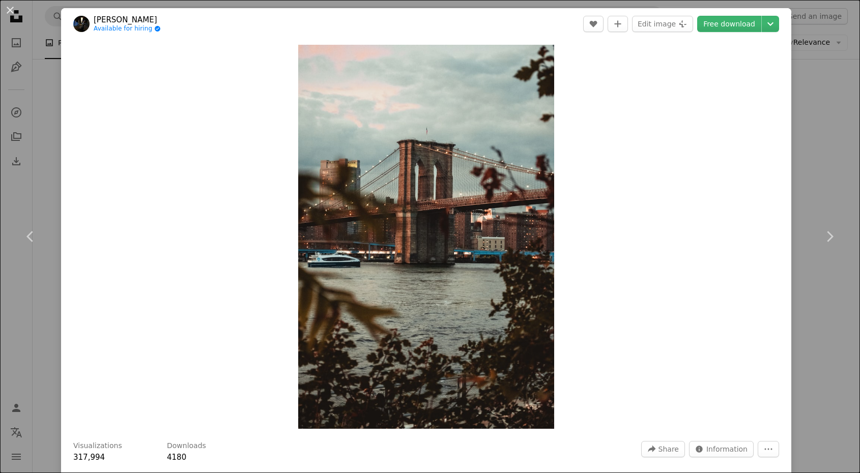
click at [29, 316] on div "An X shape Chevron left Chevron right [PERSON_NAME] Available for hiring A chec…" at bounding box center [430, 236] width 860 height 473
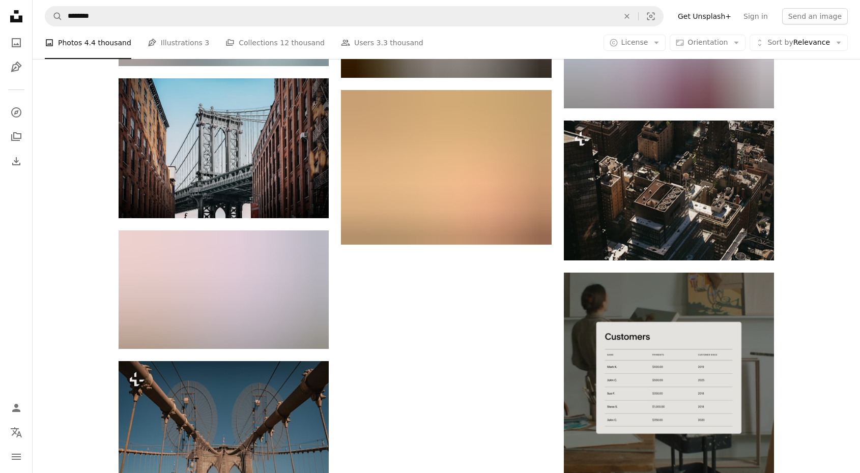
scroll to position [4317, 0]
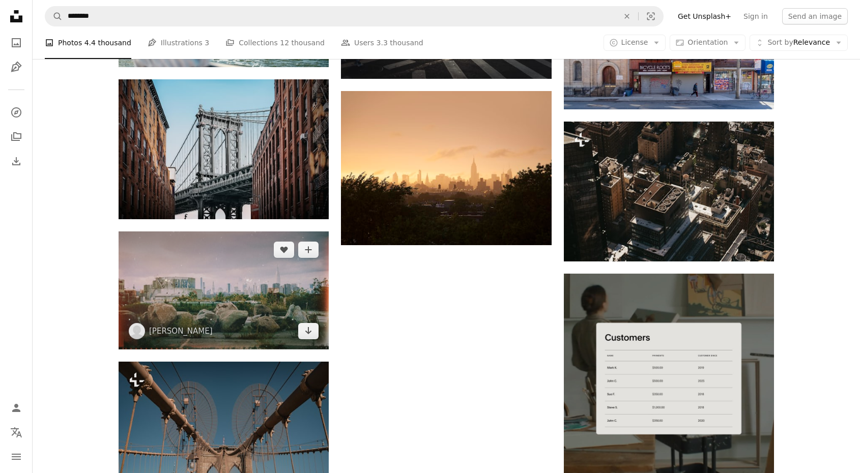
click at [224, 274] on img at bounding box center [224, 291] width 210 height 118
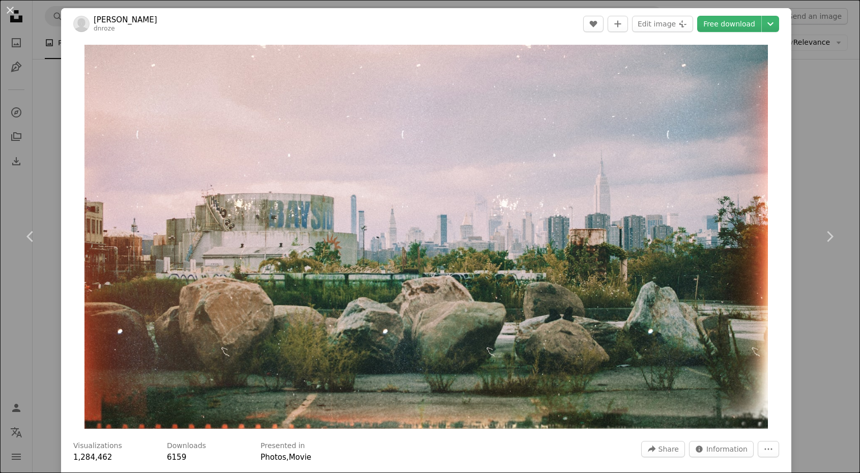
click at [34, 327] on div "An X shape Chevron left Chevron right [PERSON_NAME] dnroze A heart A plus sign …" at bounding box center [430, 236] width 860 height 473
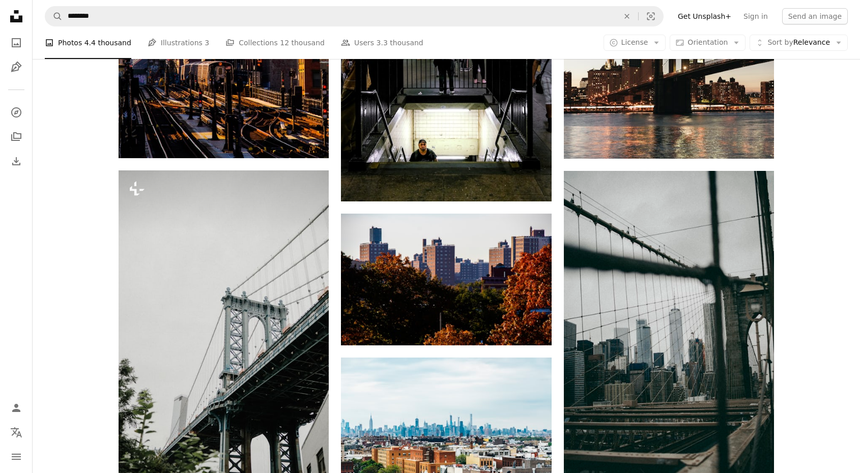
scroll to position [1919, 0]
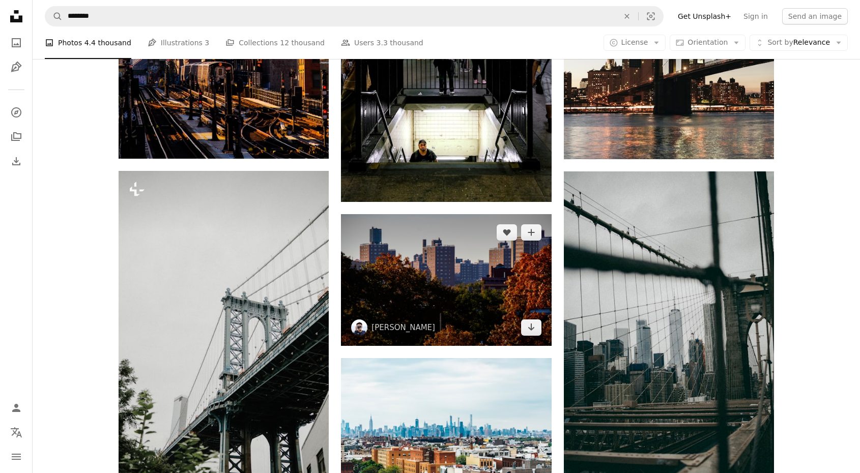
click at [487, 291] on img at bounding box center [446, 280] width 210 height 132
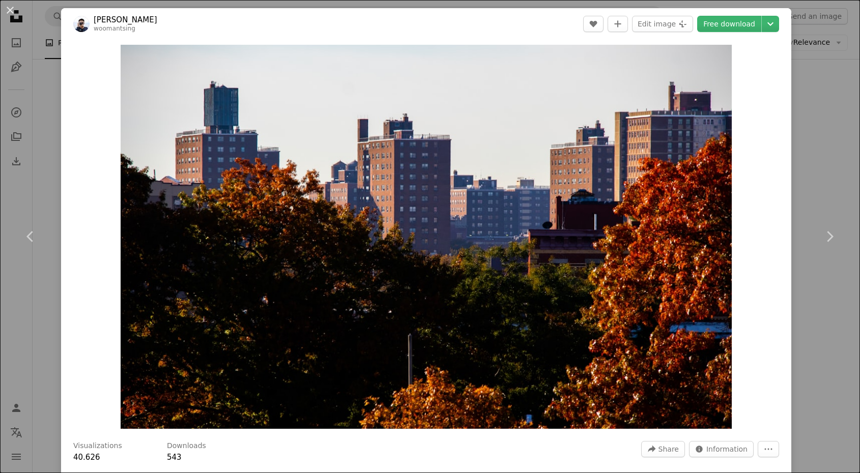
click at [39, 345] on div "An X shape Chevron left Chevron right [PERSON_NAME] woomantsing A heart A plus …" at bounding box center [430, 236] width 860 height 473
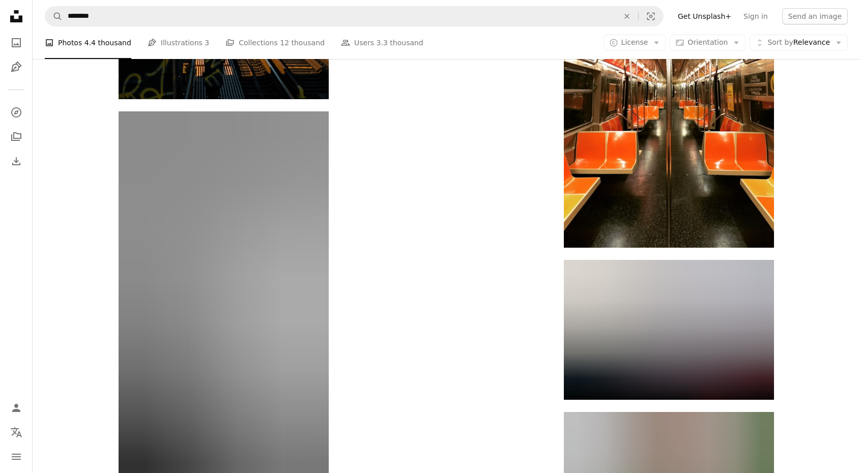
scroll to position [6040, 0]
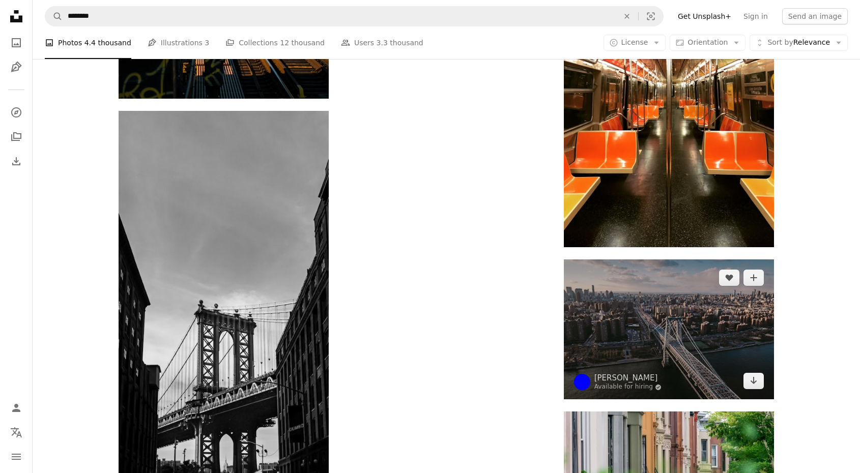
click at [617, 327] on img at bounding box center [669, 330] width 210 height 140
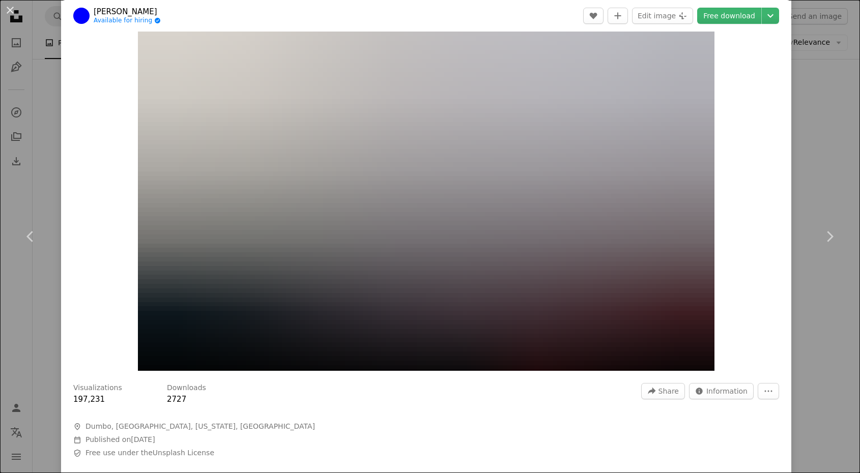
scroll to position [57, 0]
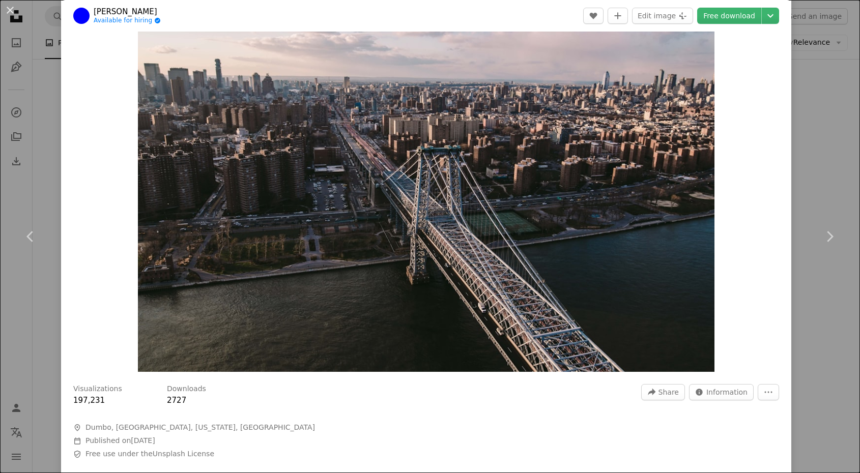
click at [836, 111] on div "An X shape Chevron left Chevron right [PERSON_NAME] Available for hiring A chec…" at bounding box center [430, 236] width 860 height 473
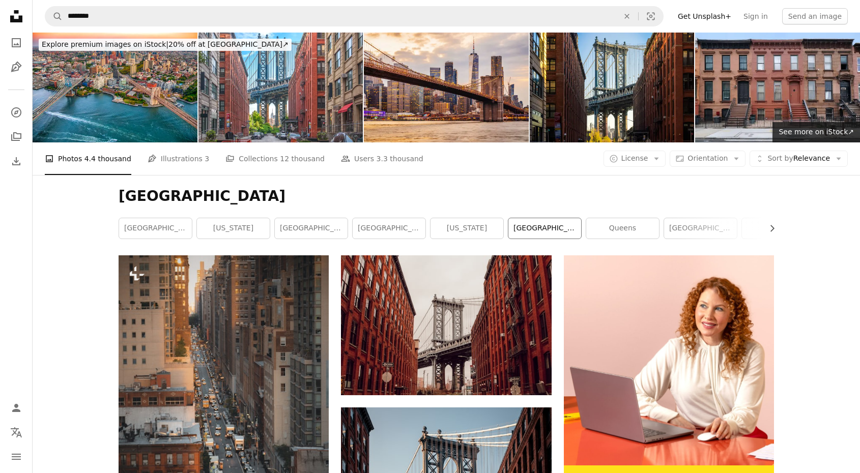
click at [559, 232] on font "[GEOGRAPHIC_DATA], [US_STATE]" at bounding box center [574, 228] width 120 height 8
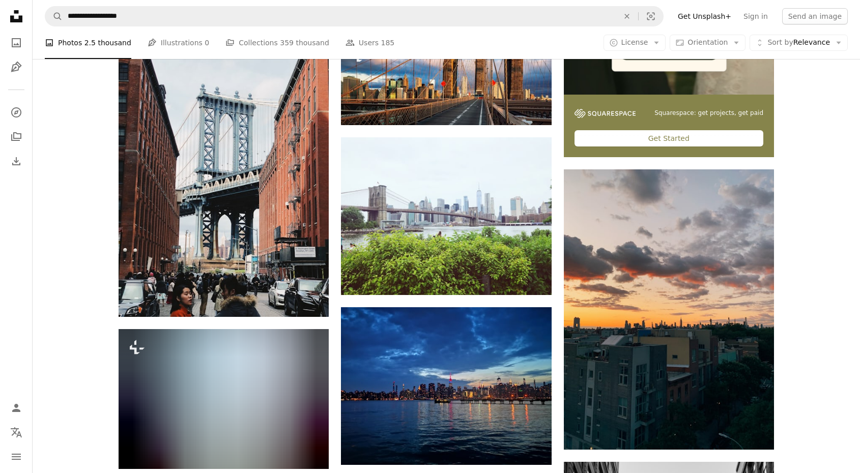
scroll to position [370, 0]
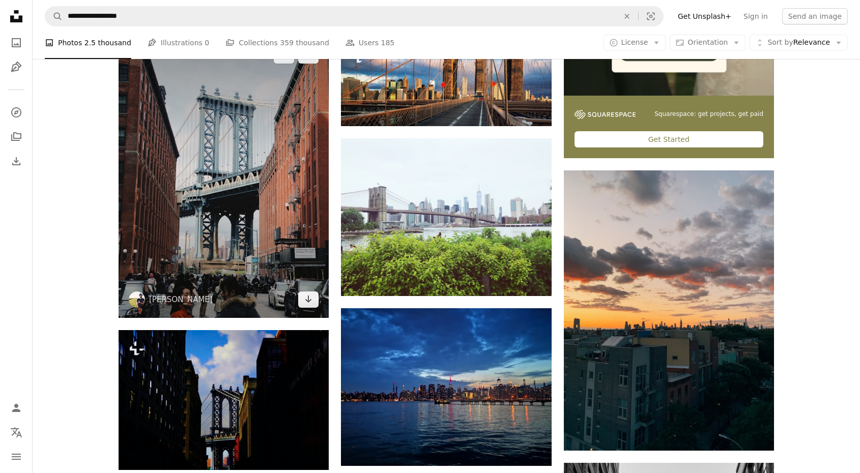
click at [282, 231] on img at bounding box center [224, 177] width 210 height 280
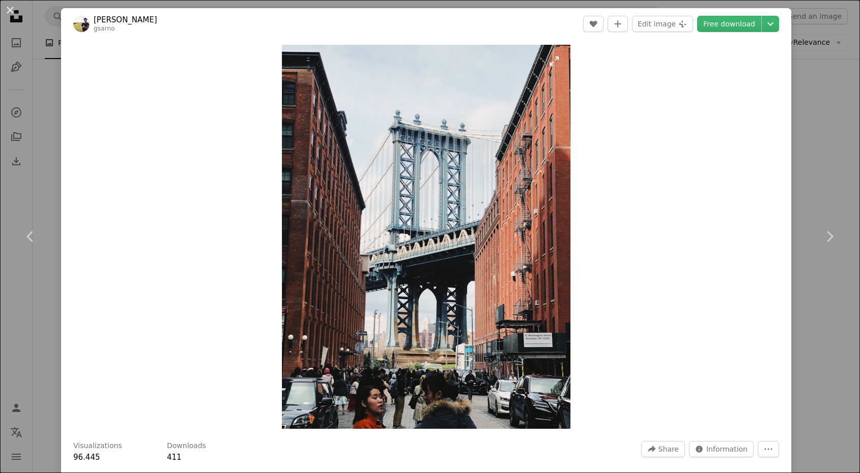
click at [421, 54] on img "Enlarge this image" at bounding box center [426, 237] width 288 height 384
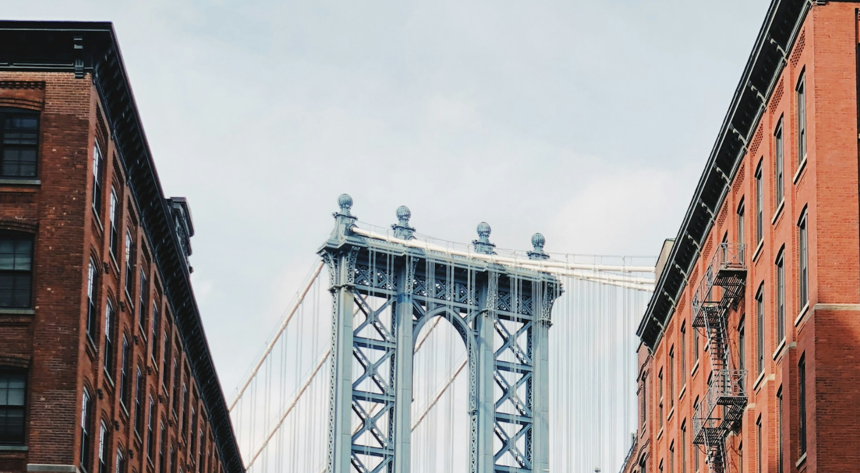
scroll to position [337, 0]
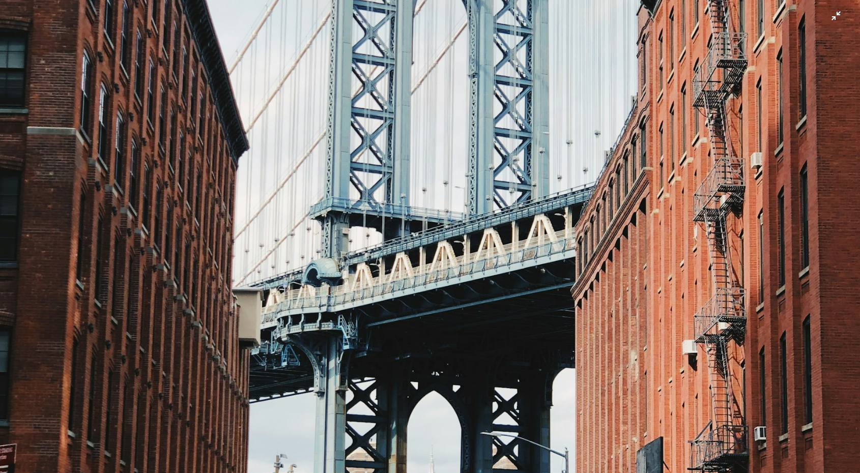
click at [756, 55] on img "Reducir el zoom en esta imagen" at bounding box center [429, 236] width 861 height 1148
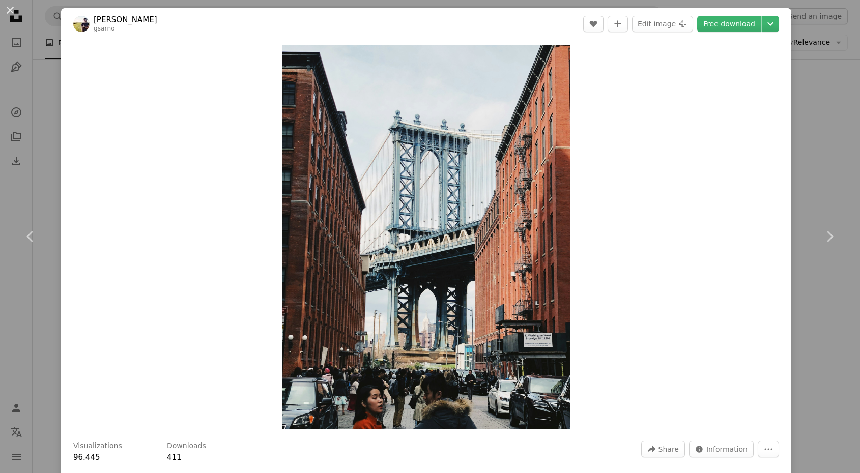
click at [45, 158] on div "An X shape Chevron left Chevron right [PERSON_NAME] gsarno A heart A plus sign …" at bounding box center [430, 236] width 860 height 473
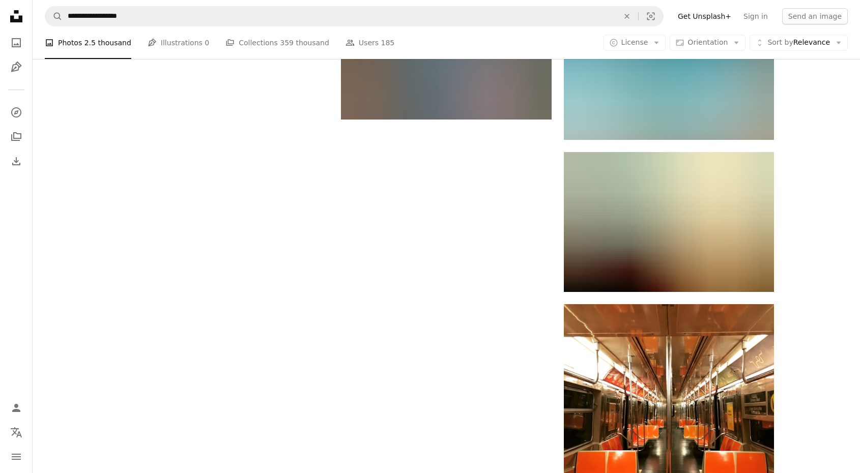
scroll to position [1448, 0]
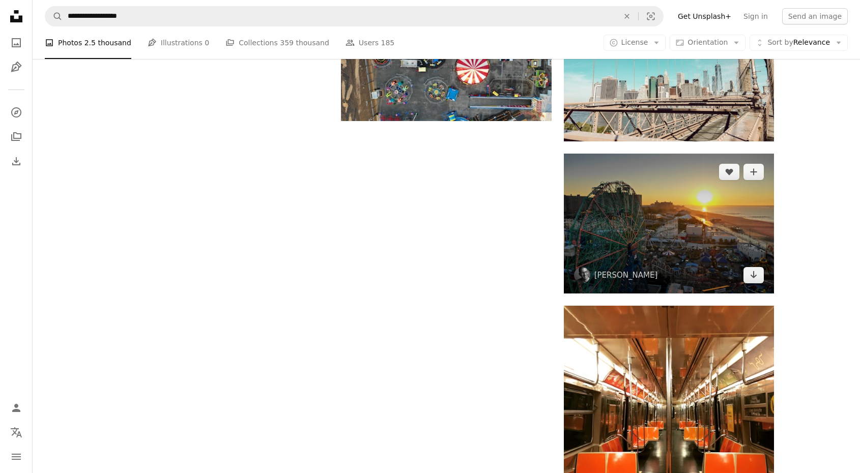
click at [607, 201] on img at bounding box center [669, 224] width 210 height 140
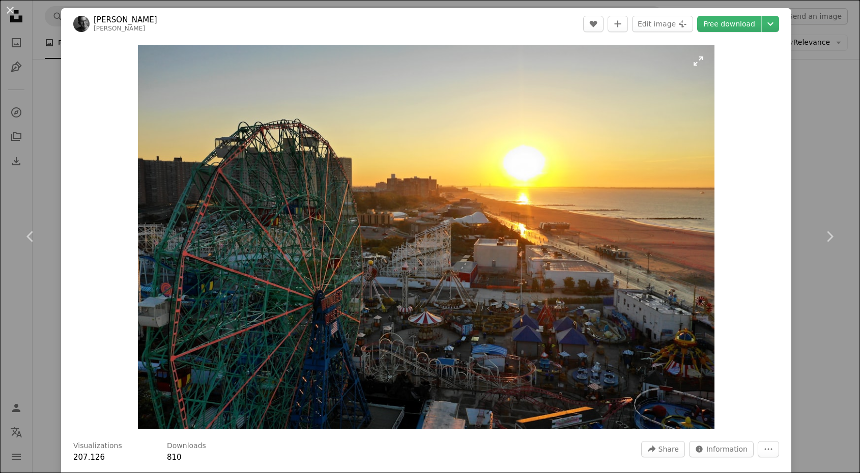
click at [374, 54] on img "Enlarge this image" at bounding box center [426, 237] width 577 height 384
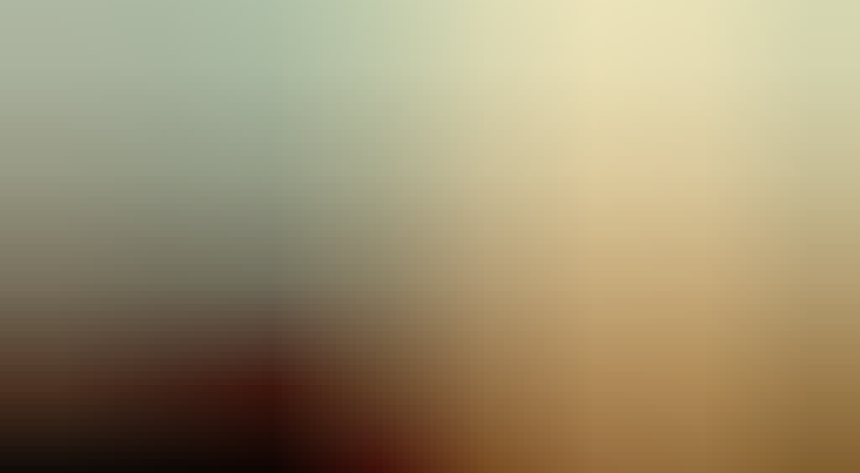
scroll to position [100, 0]
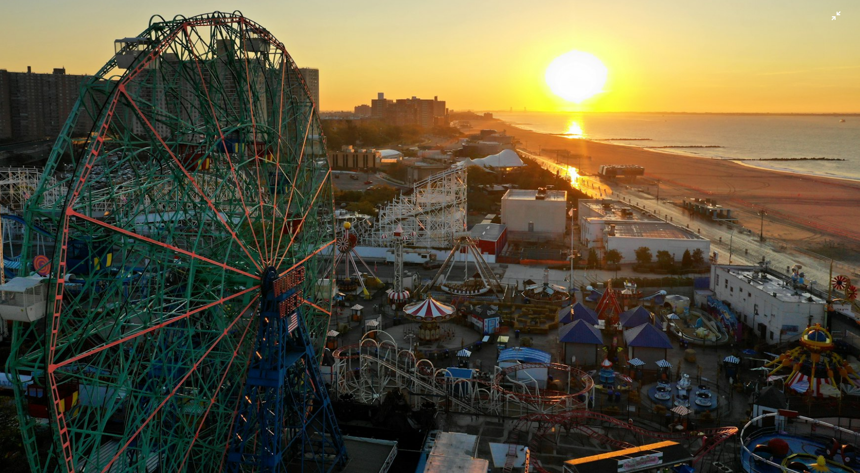
click at [832, 19] on img "Reducir el zoom en esta imagen" at bounding box center [429, 187] width 861 height 574
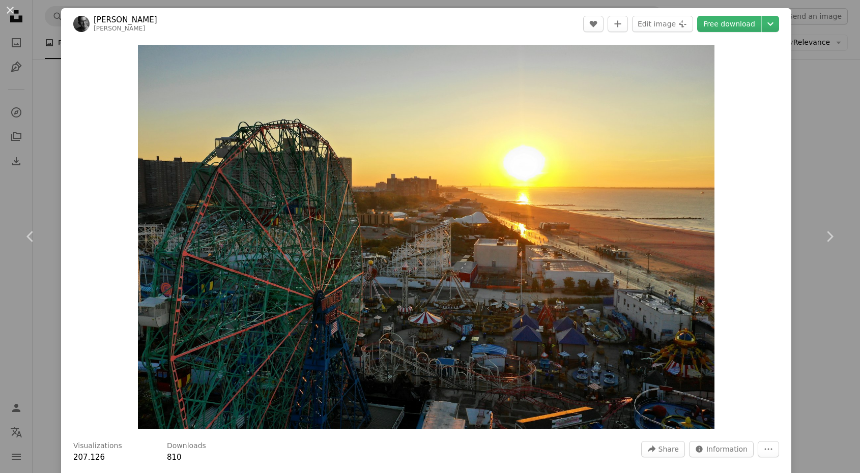
click at [827, 104] on div "An X shape Chevron left Chevron right [PERSON_NAME] [PERSON_NAME] A heart A plu…" at bounding box center [430, 236] width 860 height 473
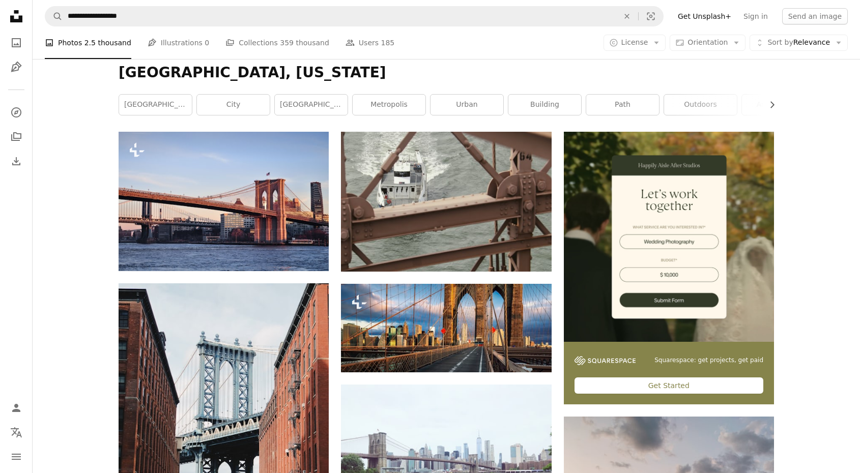
scroll to position [123, 0]
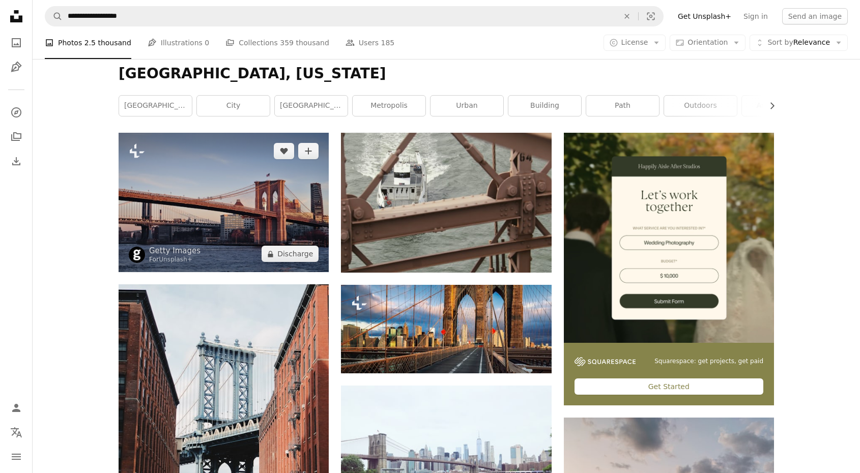
click at [242, 193] on img at bounding box center [224, 202] width 210 height 139
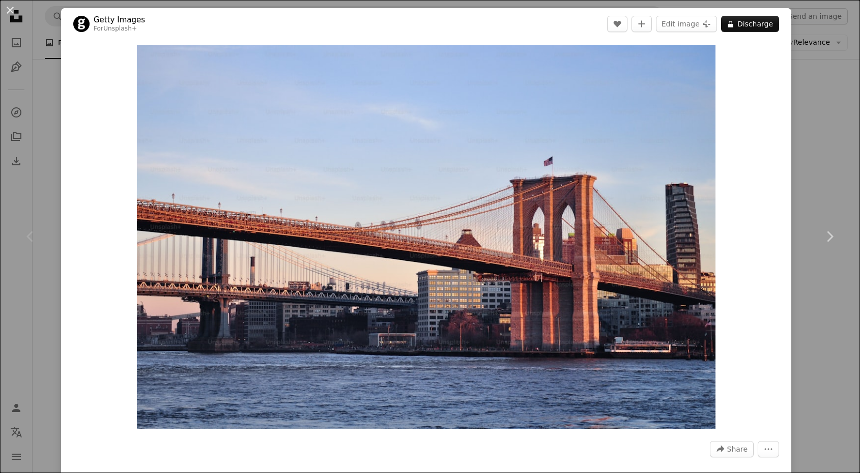
click at [837, 83] on div "An X shape Chevron left Chevron right Getty Images For Unsplash+ A heart A plus…" at bounding box center [430, 236] width 860 height 473
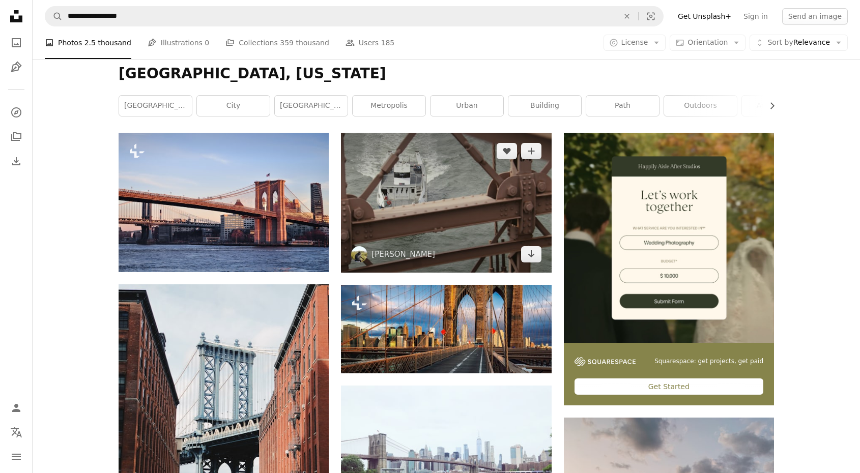
click at [507, 168] on img at bounding box center [446, 203] width 210 height 140
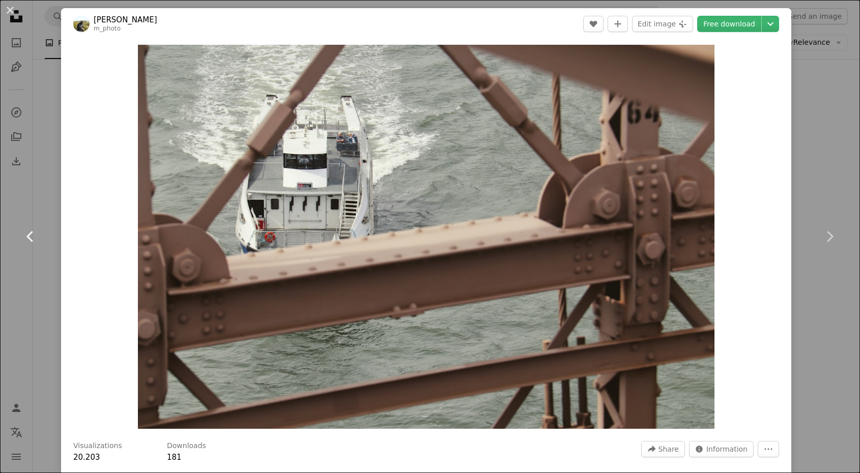
click at [45, 209] on link "Chevron left" at bounding box center [30, 237] width 61 height 98
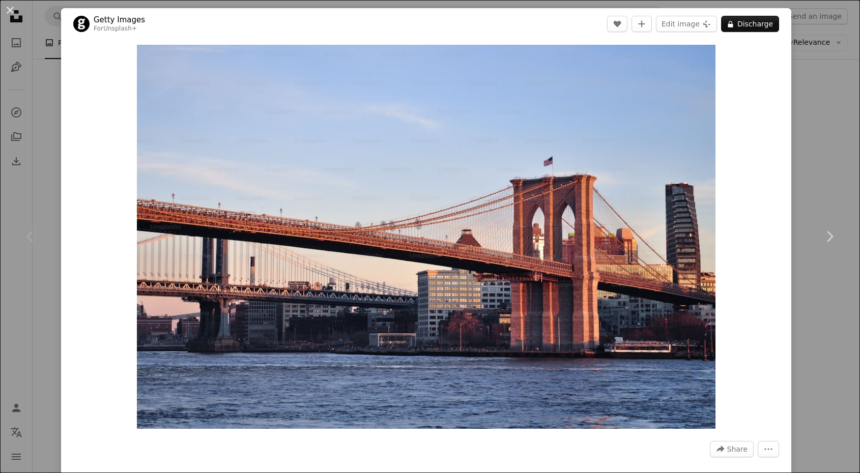
click at [42, 193] on div "Chevron left" at bounding box center [30, 237] width 61 height 98
click at [827, 80] on div "An X shape Chevron left Chevron right Getty Images For Unsplash+ A heart A plus…" at bounding box center [430, 236] width 860 height 473
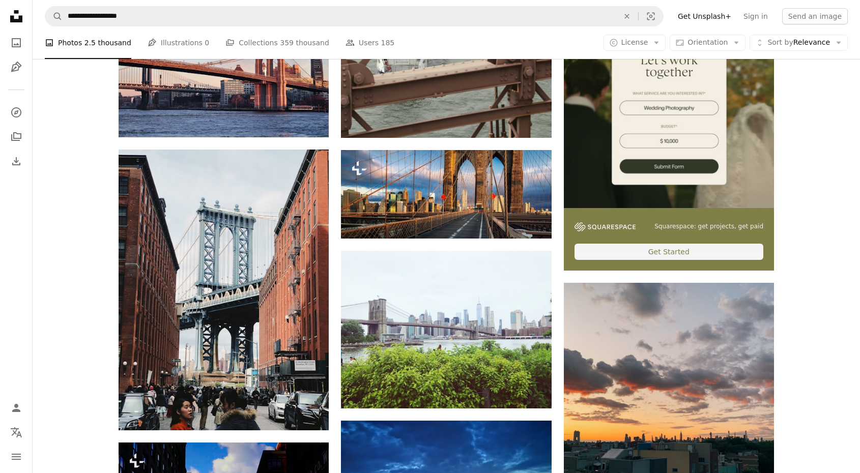
scroll to position [259, 0]
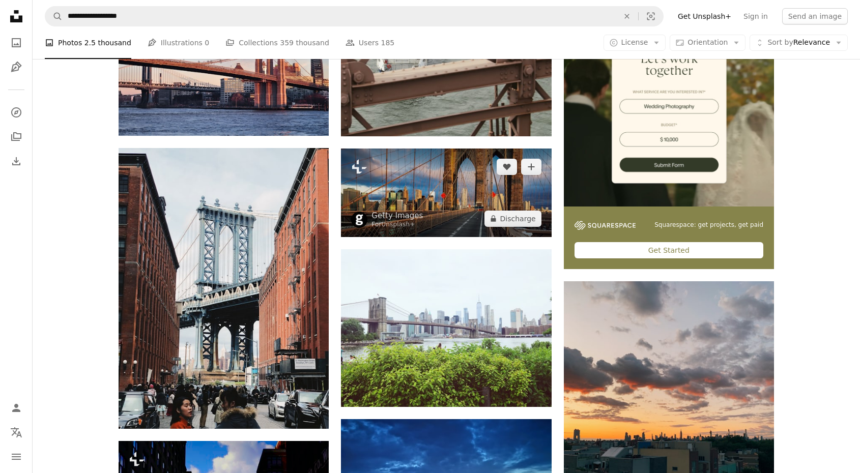
click at [484, 190] on img at bounding box center [446, 193] width 210 height 89
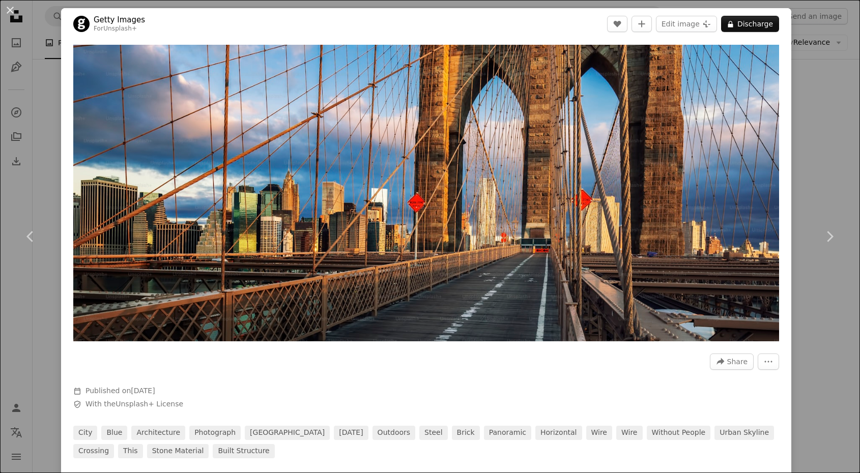
click at [854, 76] on div "An X shape Chevron left Chevron right Getty Images For Unsplash+ A heart A plus…" at bounding box center [430, 236] width 860 height 473
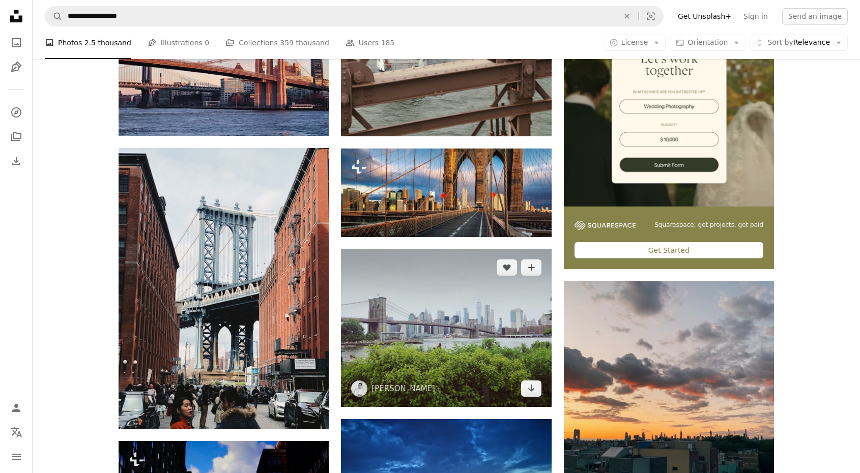
click at [472, 328] on img at bounding box center [446, 328] width 210 height 158
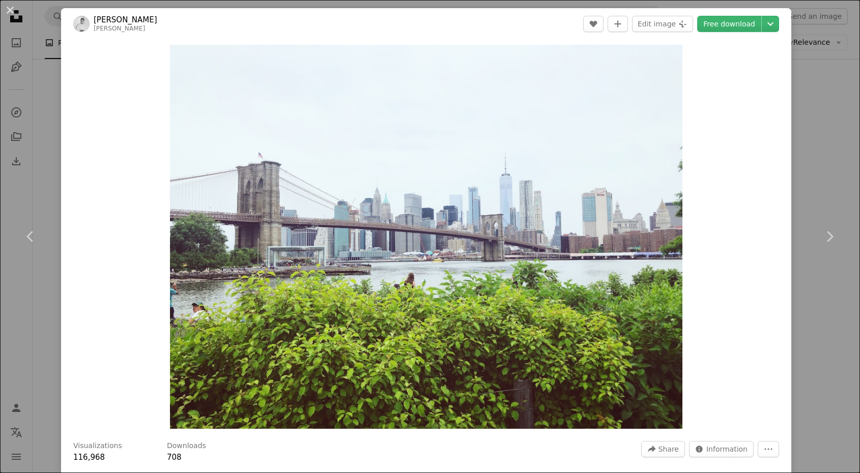
click at [825, 174] on div "An X shape Chevron left Chevron right [PERSON_NAME] [PERSON_NAME] A heart A plu…" at bounding box center [430, 236] width 860 height 473
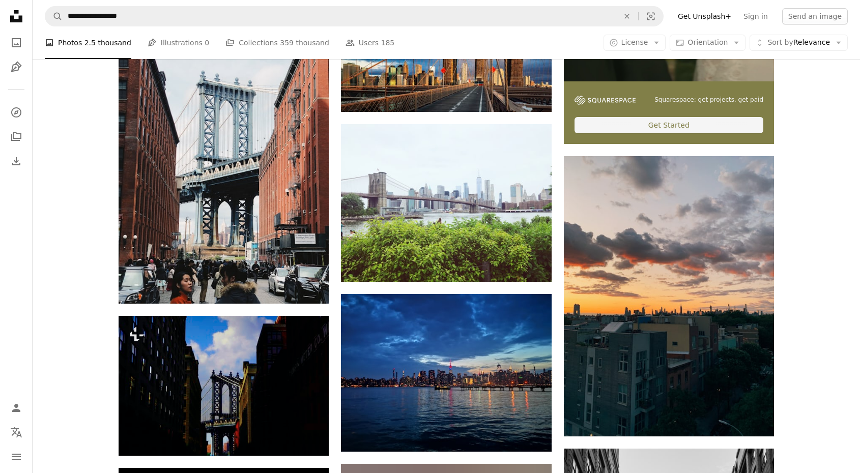
scroll to position [392, 0]
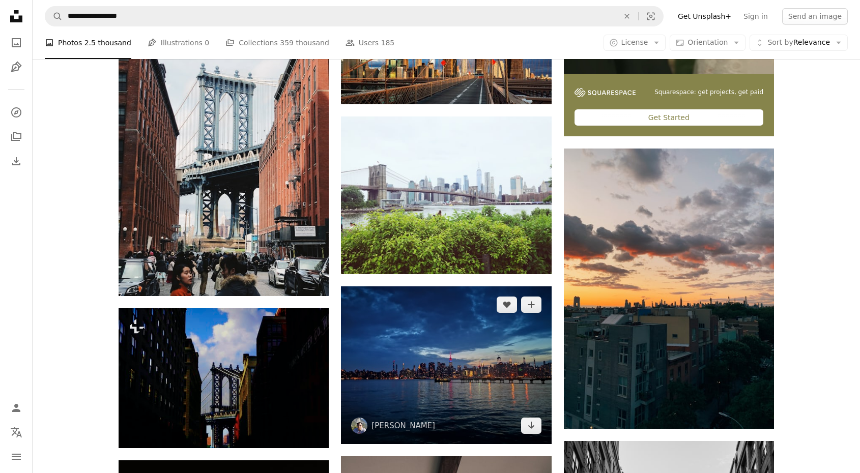
click at [444, 366] on img at bounding box center [446, 366] width 210 height 158
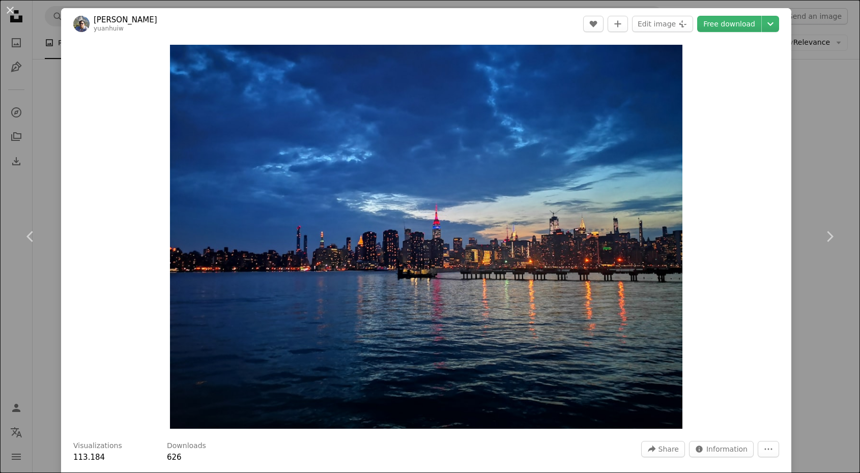
click at [817, 118] on div "An X shape Chevron left Chevron right [PERSON_NAME] A heart A plus sign Edit im…" at bounding box center [430, 236] width 860 height 473
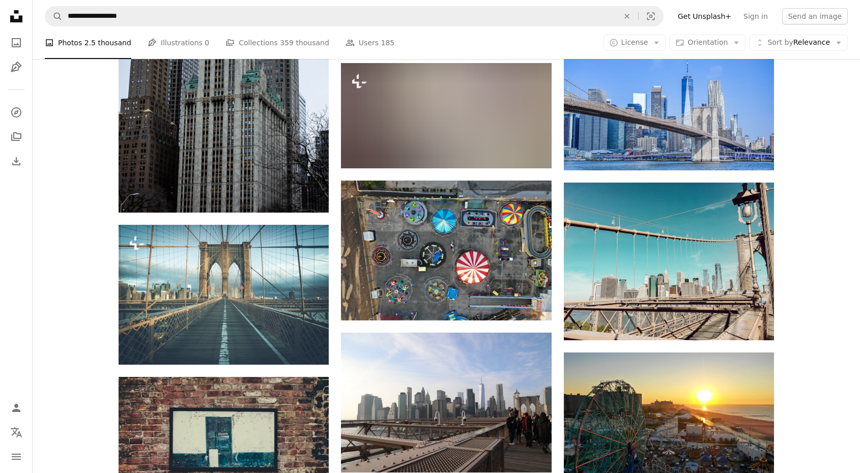
scroll to position [1247, 0]
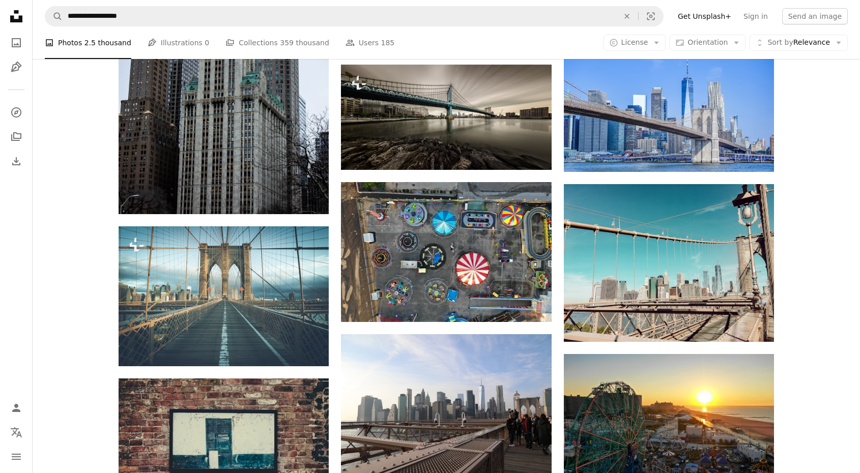
click at [605, 2] on nav "**********" at bounding box center [447, 16] width 828 height 33
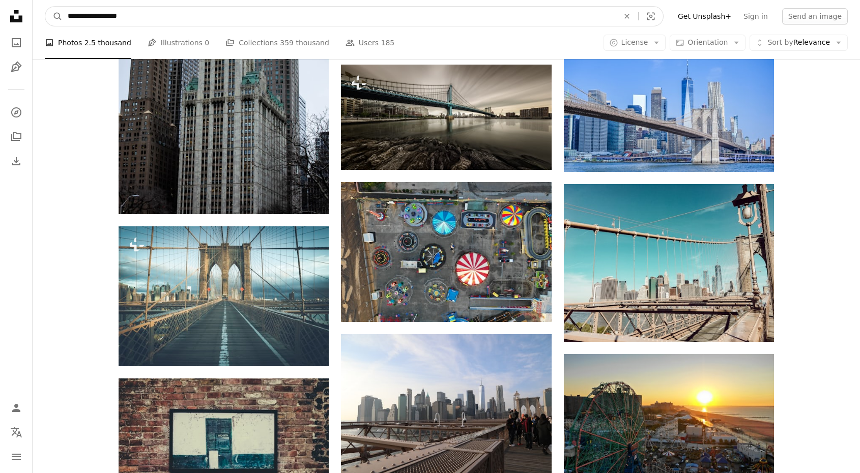
click at [601, 16] on input "**********" at bounding box center [339, 16] width 553 height 19
type input "**********"
click button "A magnifying glass" at bounding box center [53, 16] width 17 height 19
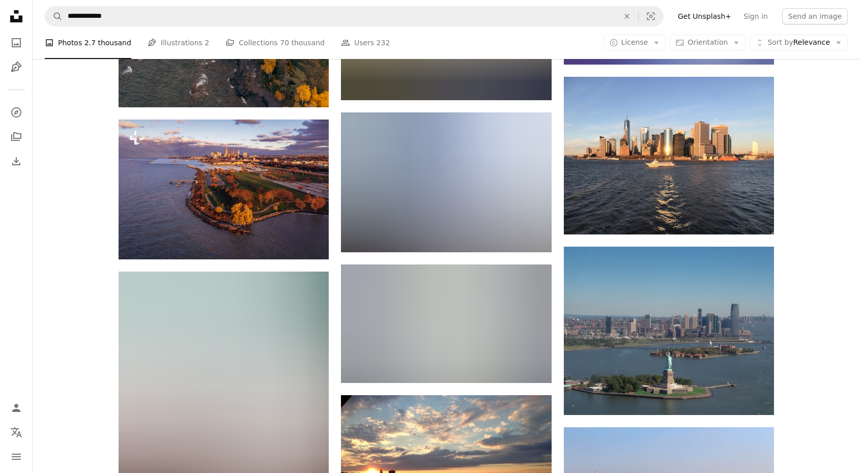
scroll to position [616, 0]
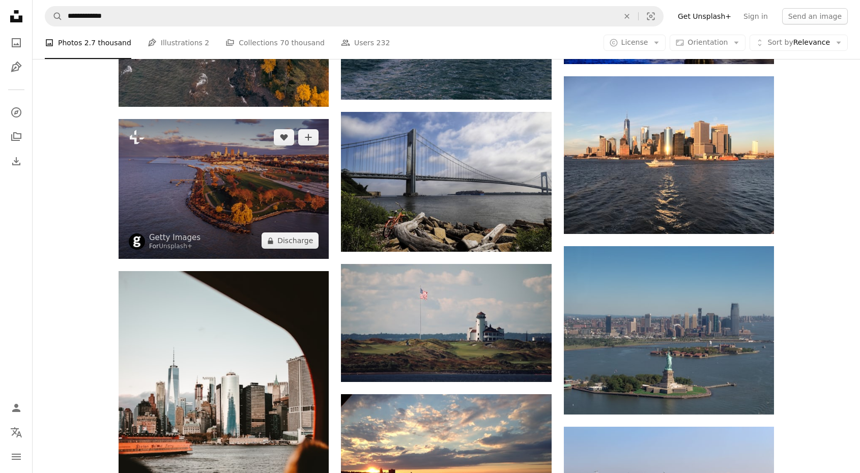
click at [233, 178] on img at bounding box center [224, 189] width 210 height 140
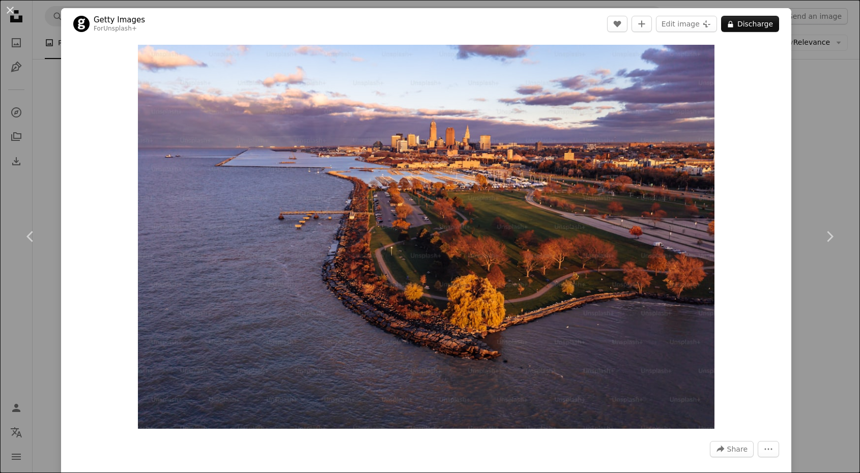
click at [823, 97] on div "An X shape Chevron left Chevron right Getty Images For Unsplash+ A heart A plus…" at bounding box center [430, 236] width 860 height 473
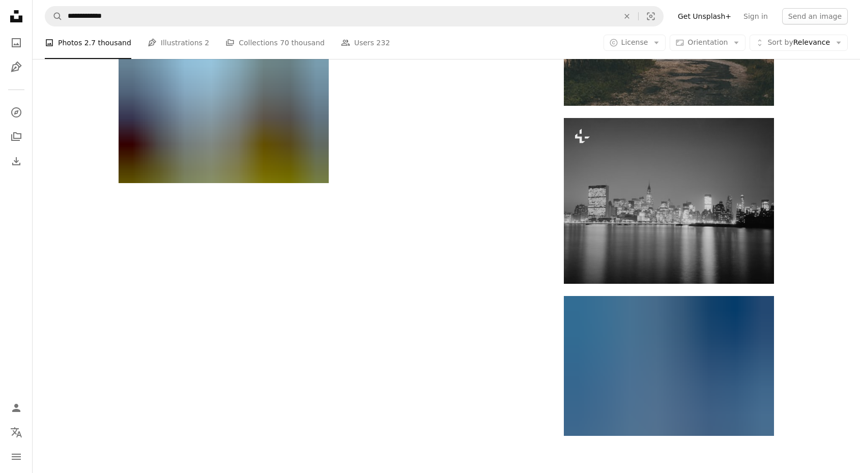
scroll to position [1408, 0]
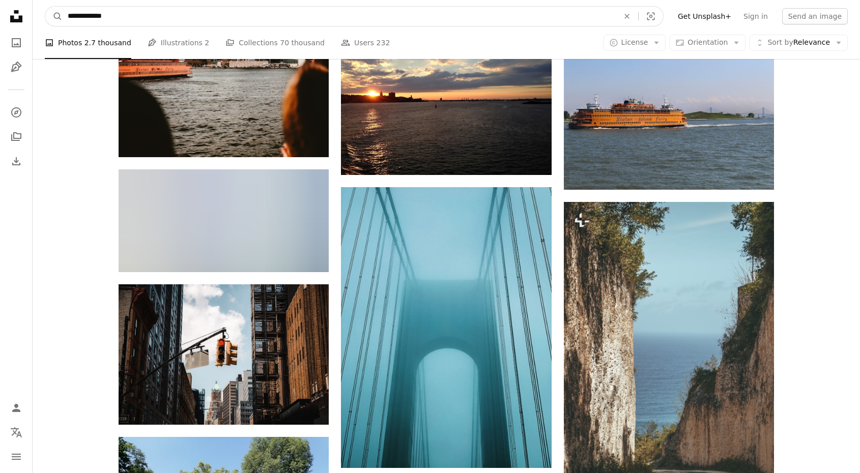
drag, startPoint x: 220, startPoint y: 12, endPoint x: 7, endPoint y: -16, distance: 215.1
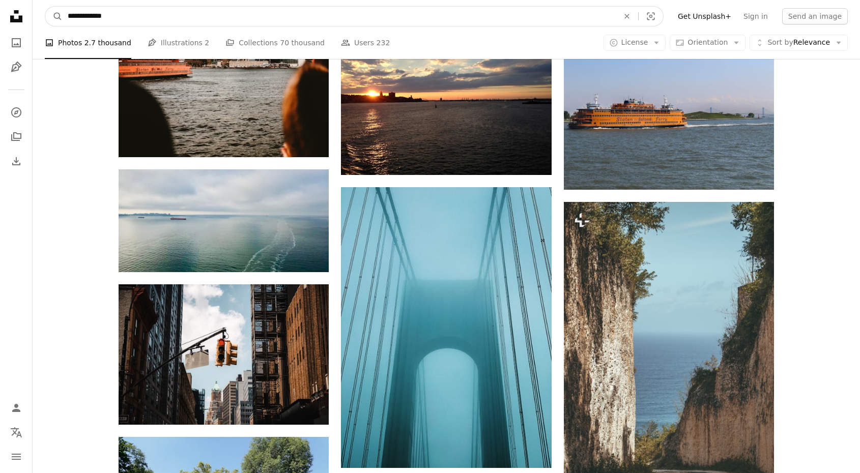
click at [7, 0] on html "**********" at bounding box center [430, 168] width 860 height 2325
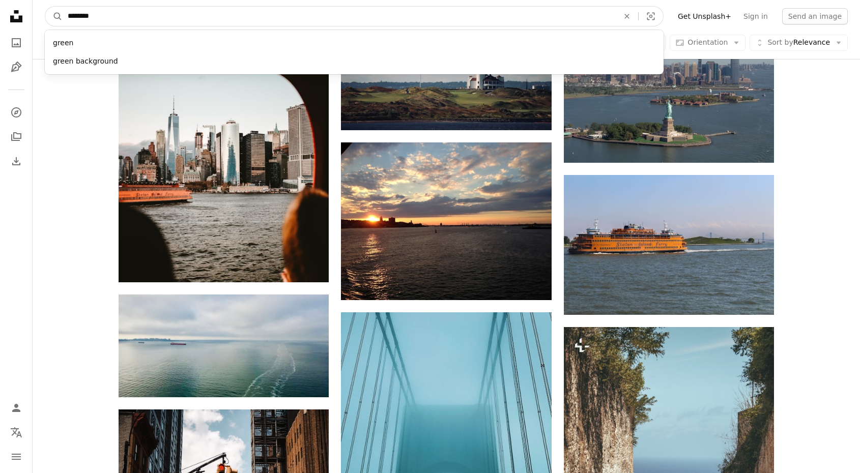
type input "*********"
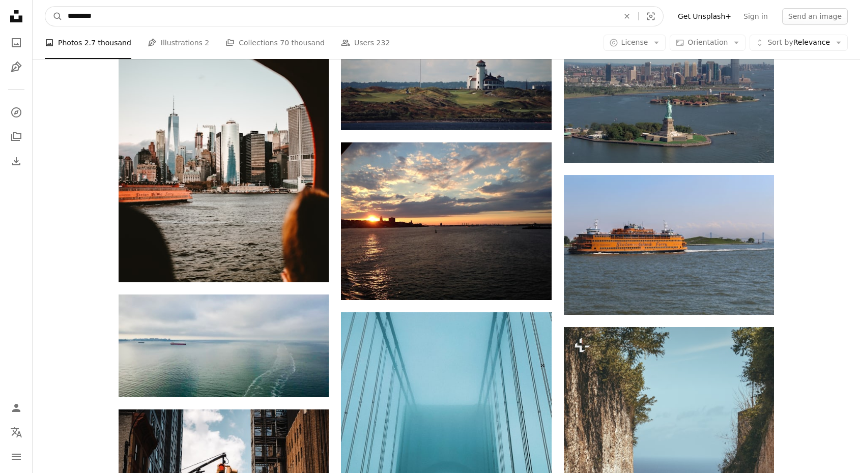
click button "A magnifying glass" at bounding box center [53, 16] width 17 height 19
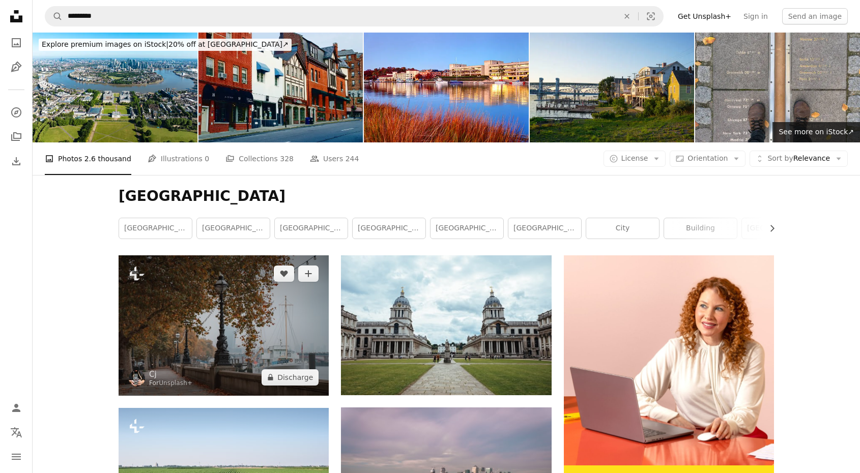
click at [199, 294] on img at bounding box center [224, 326] width 210 height 140
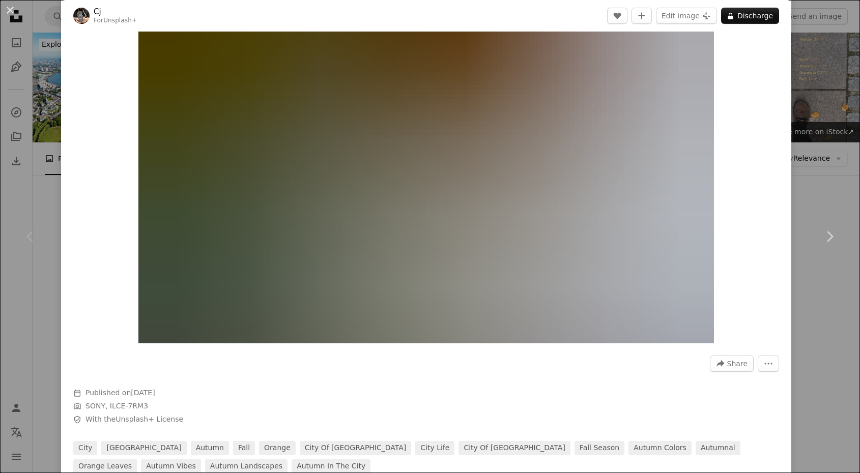
scroll to position [94, 0]
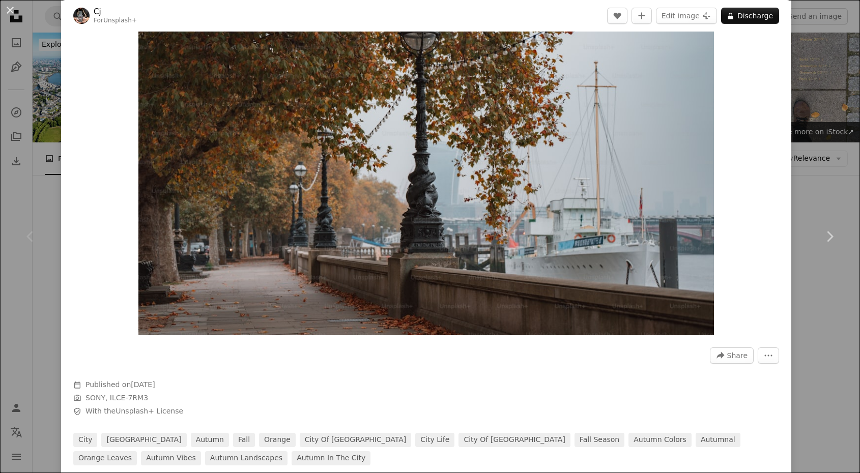
click at [42, 214] on div "Chevron left" at bounding box center [30, 237] width 61 height 98
click at [11, 10] on button "An X shape" at bounding box center [10, 10] width 12 height 12
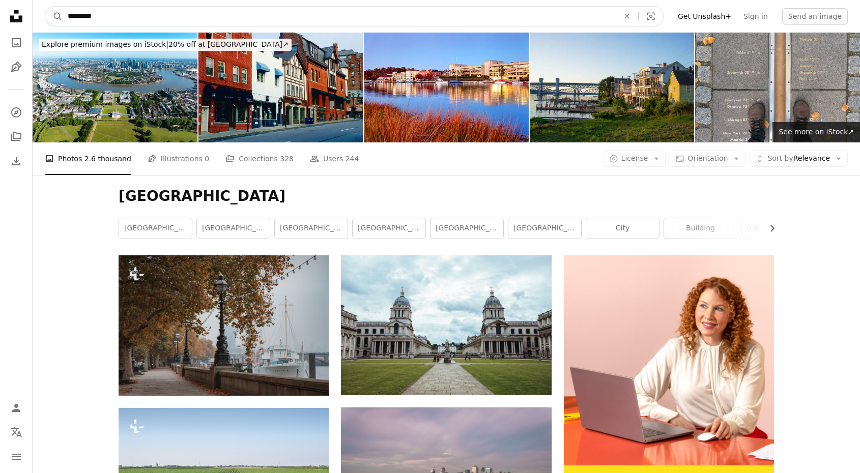
click at [137, 19] on input "*********" at bounding box center [339, 16] width 553 height 19
type input "**********"
click button "A magnifying glass" at bounding box center [53, 16] width 17 height 19
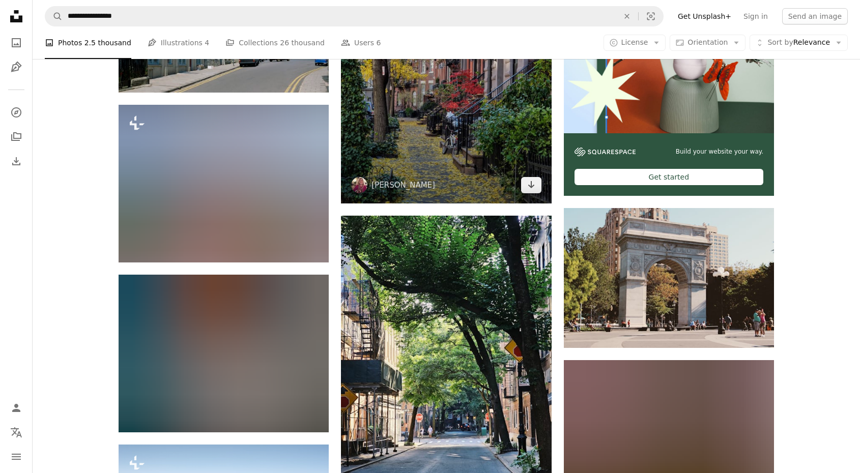
scroll to position [408, 0]
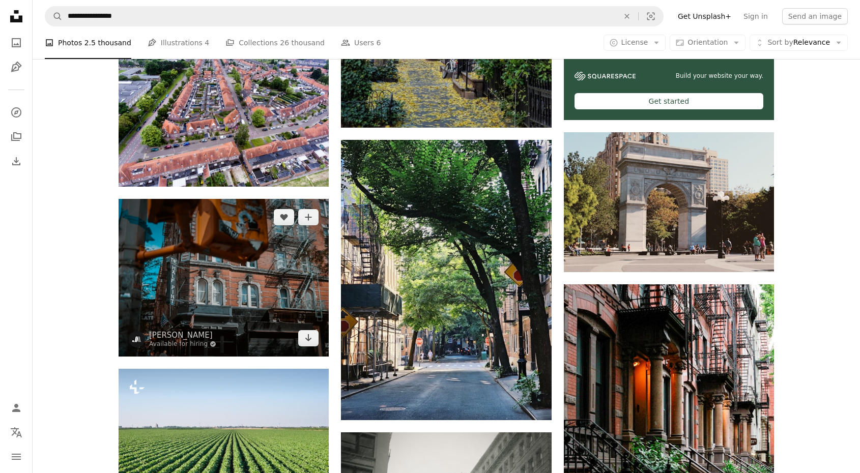
click at [258, 269] on img at bounding box center [224, 278] width 210 height 158
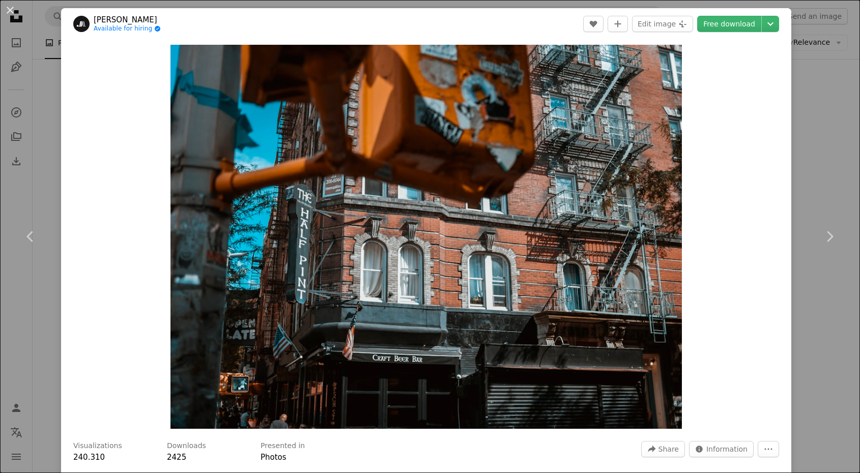
click at [824, 125] on div "An X shape Chevron left Chevron right [PERSON_NAME] Available for hiring A chec…" at bounding box center [430, 236] width 860 height 473
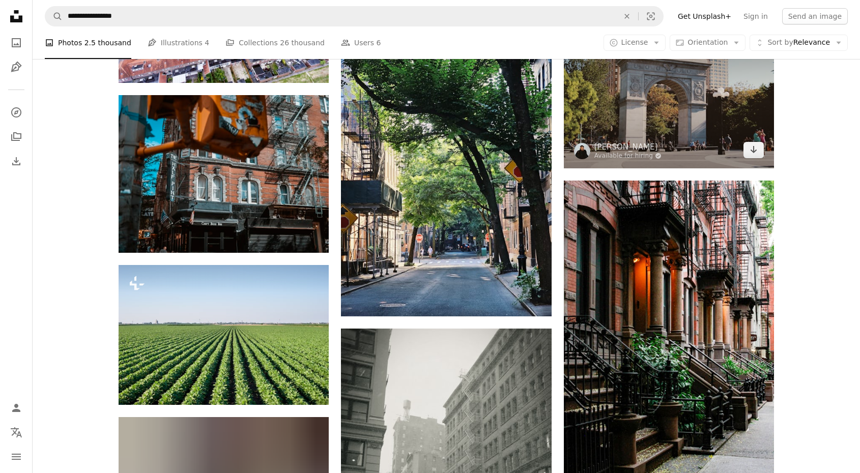
scroll to position [569, 0]
